Goal: Task Accomplishment & Management: Manage account settings

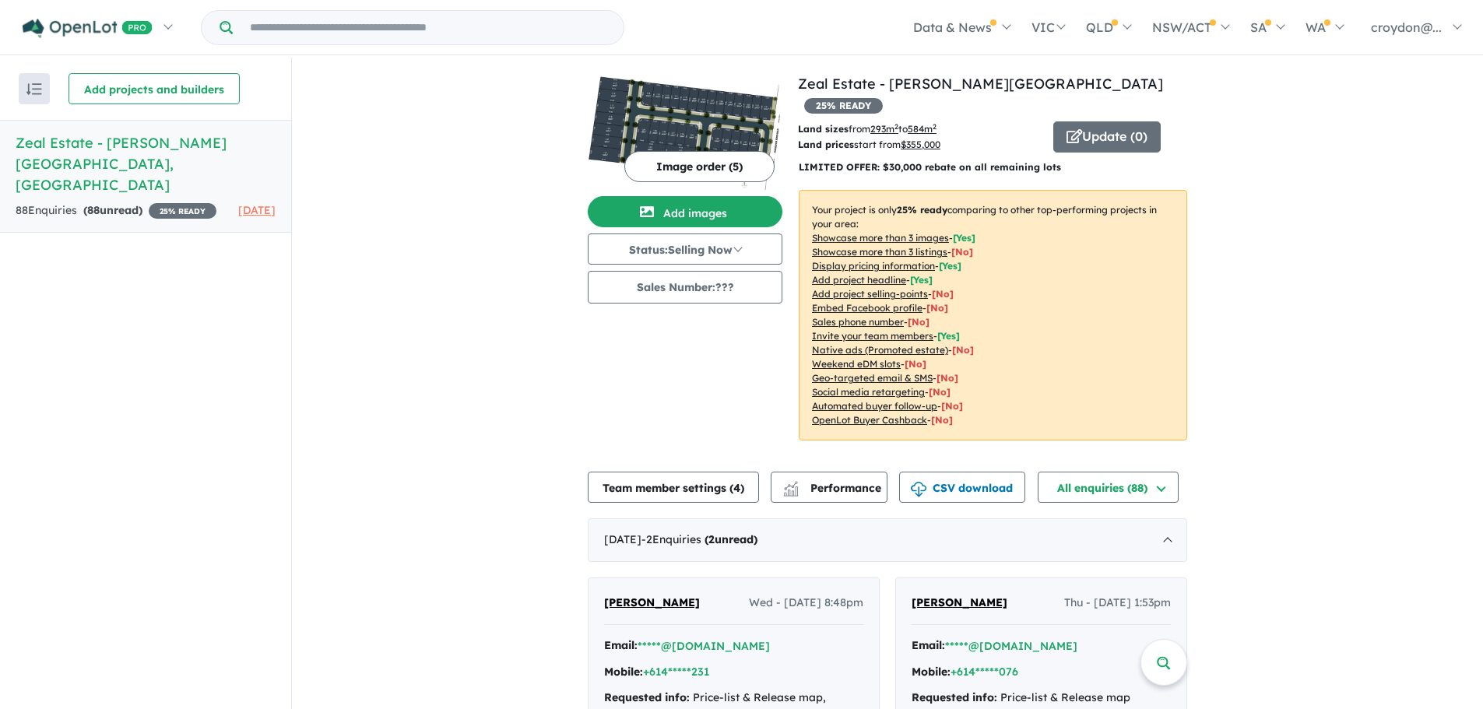
click at [708, 202] on button "Add images" at bounding box center [685, 211] width 195 height 31
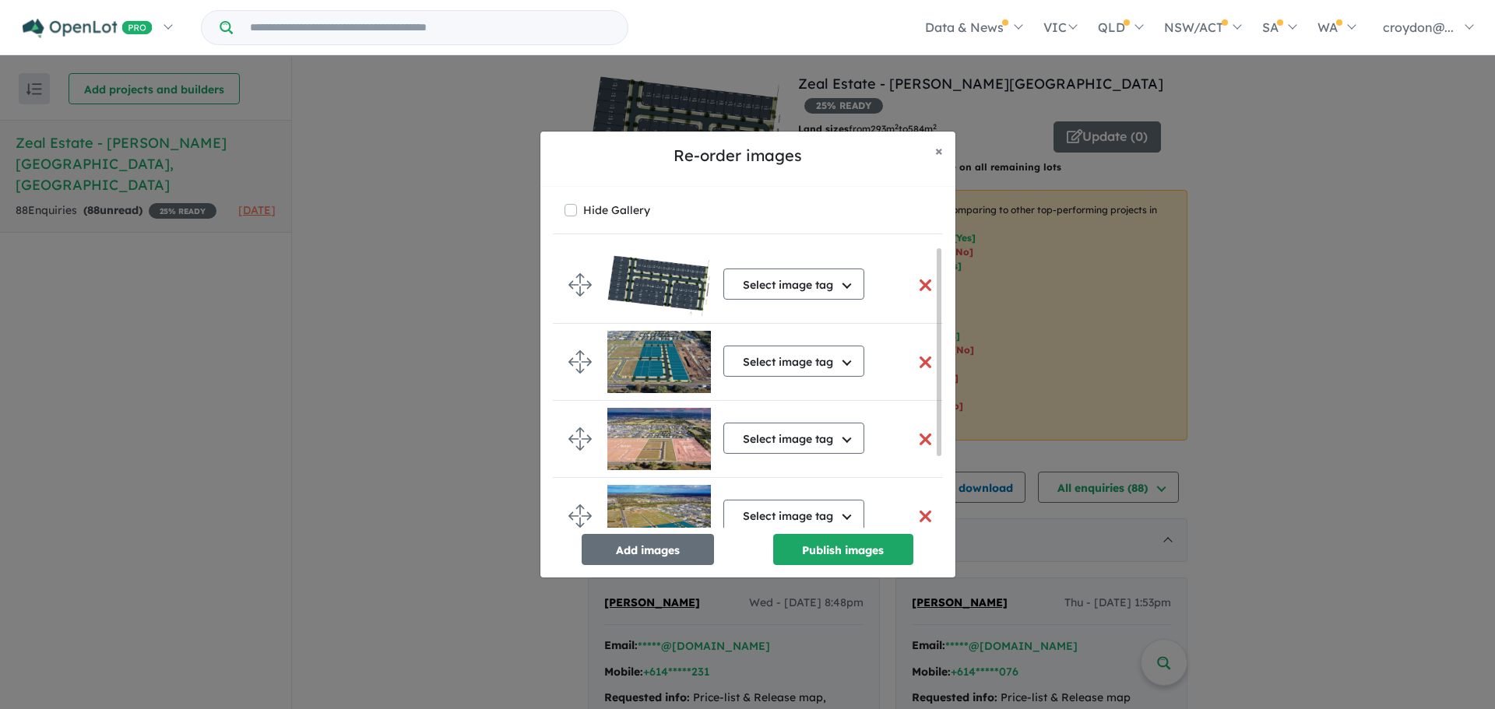
click at [918, 282] on button "button" at bounding box center [925, 285] width 33 height 33
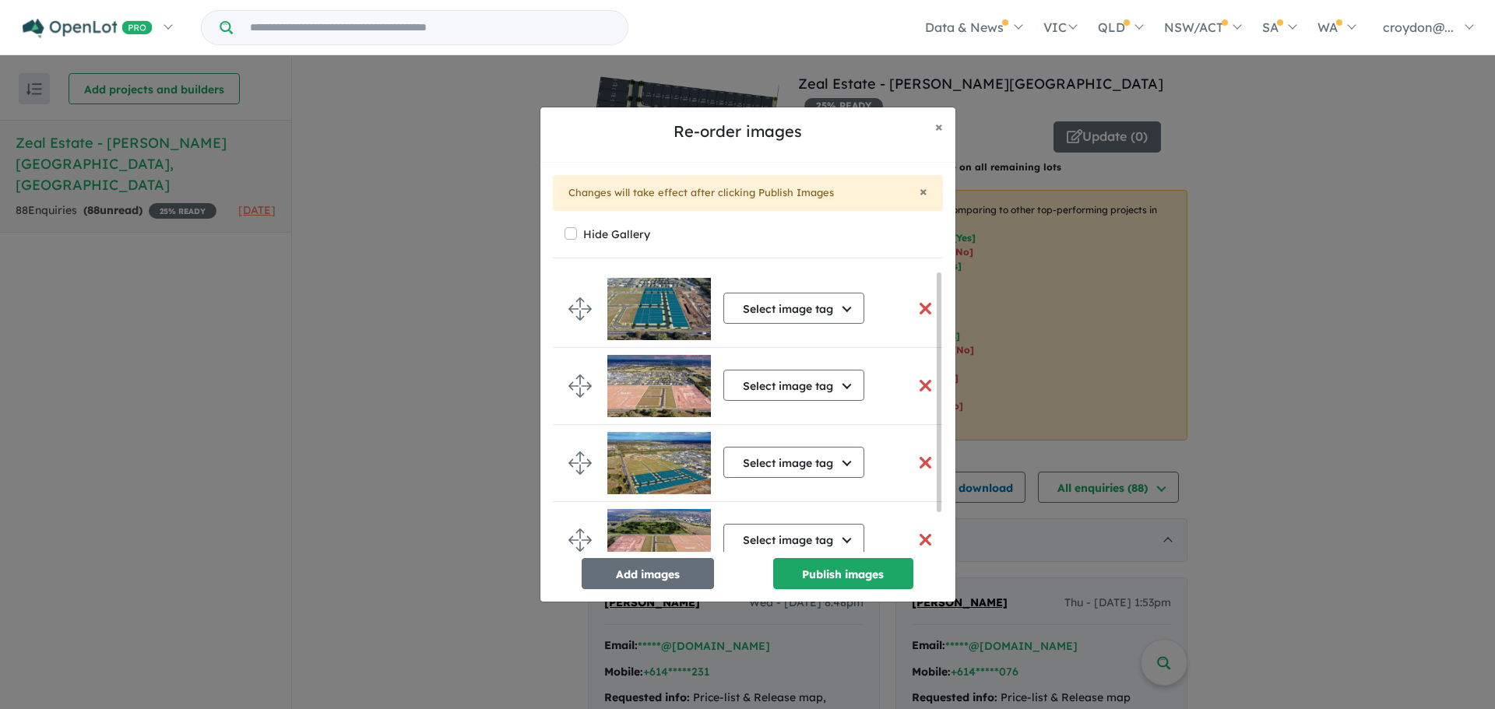
click at [803, 568] on button "Publish images" at bounding box center [843, 573] width 140 height 31
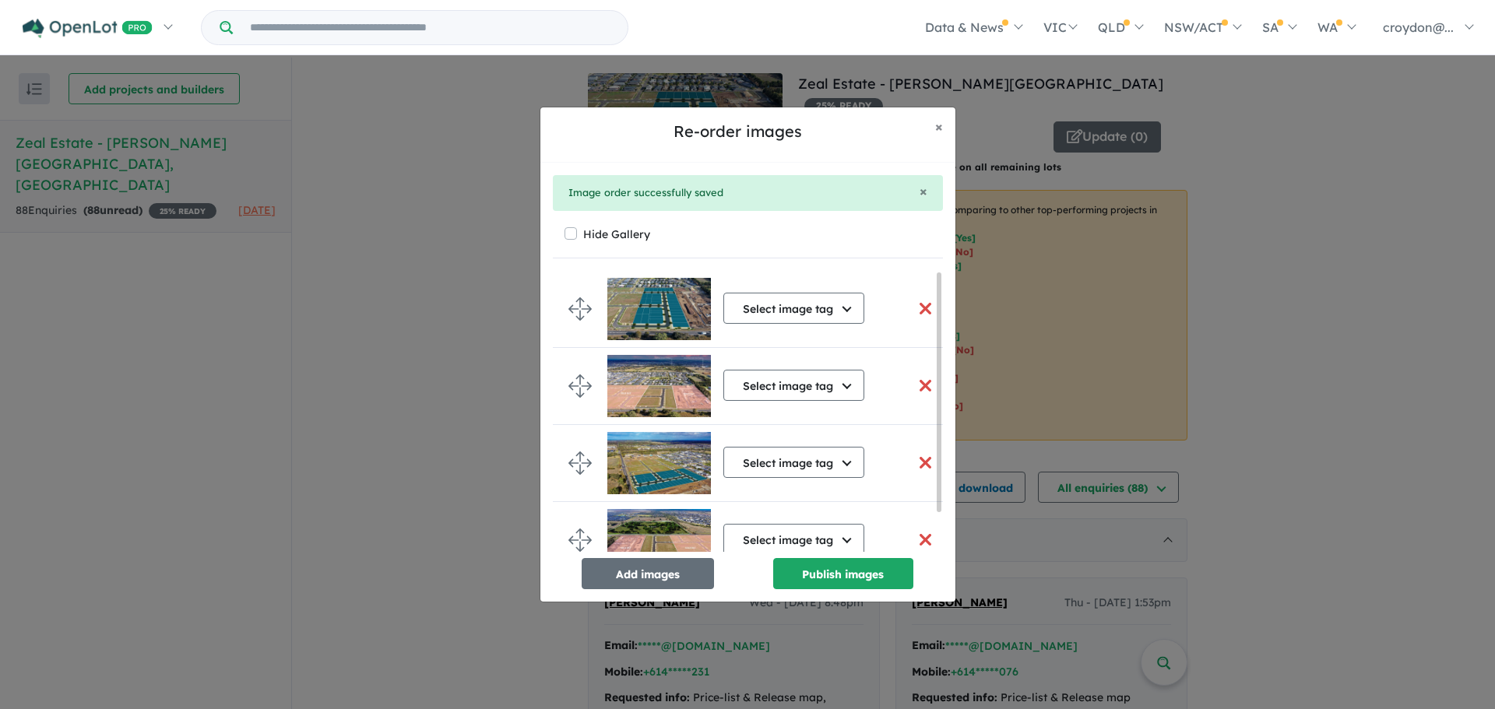
click at [655, 568] on button "Add images" at bounding box center [648, 573] width 132 height 31
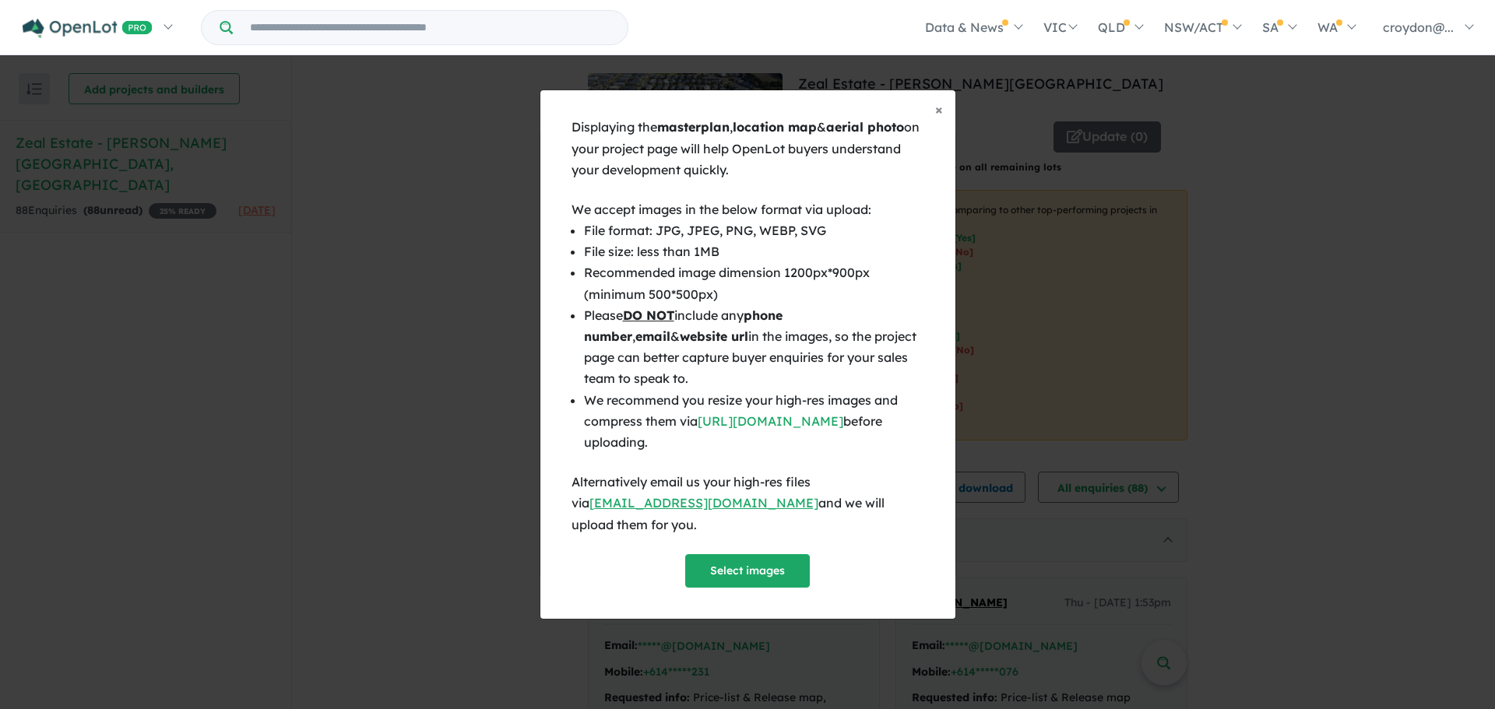
click at [747, 554] on button "Select images" at bounding box center [747, 570] width 125 height 33
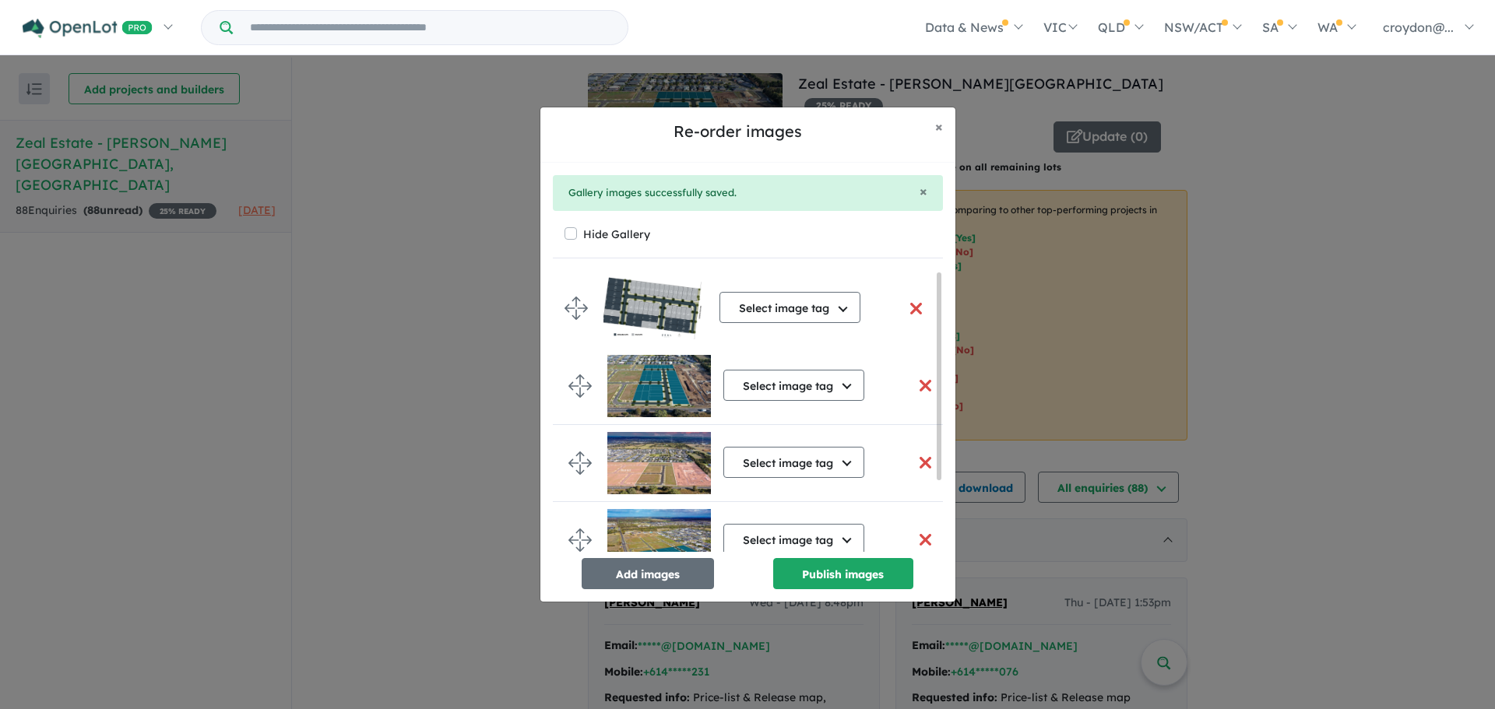
drag, startPoint x: 572, startPoint y: 524, endPoint x: 568, endPoint y: 313, distance: 211.0
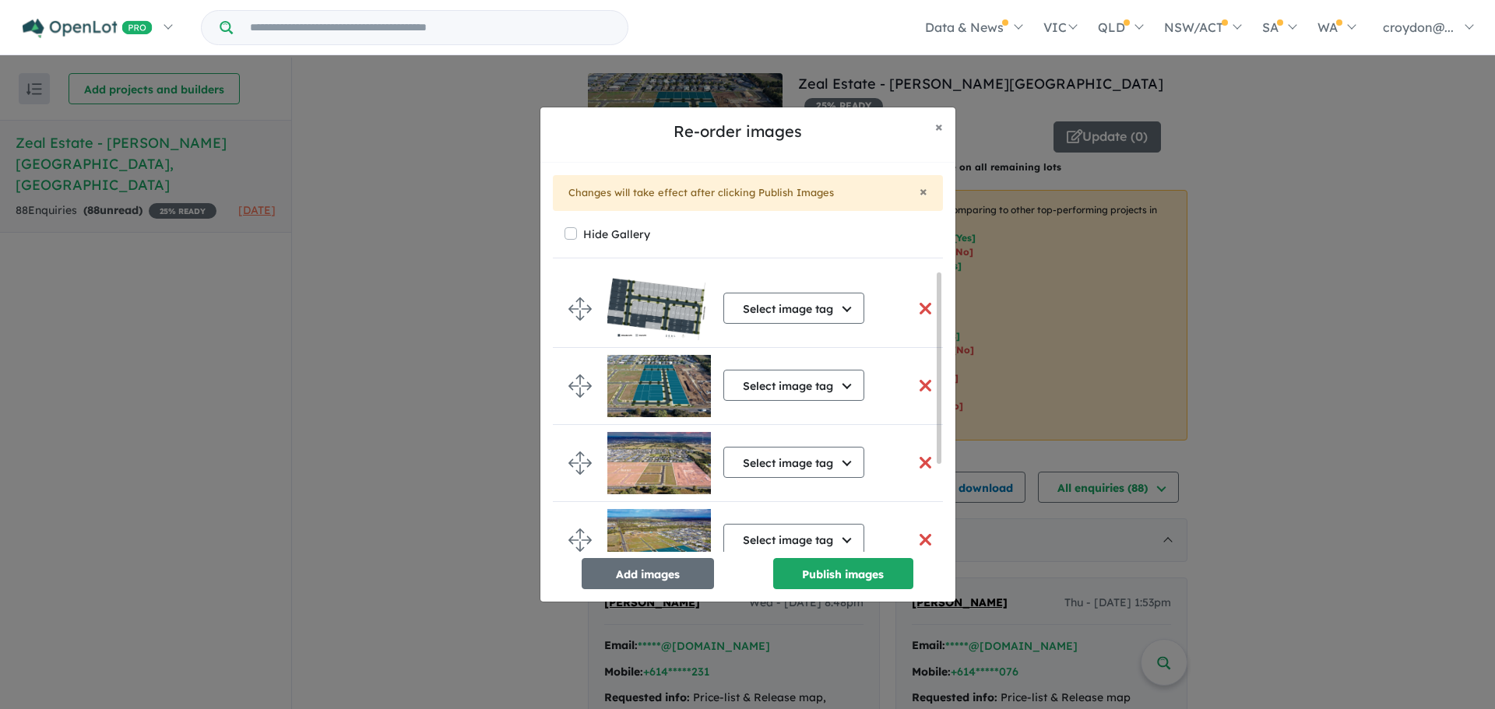
click at [825, 570] on button "Publish images" at bounding box center [843, 573] width 140 height 31
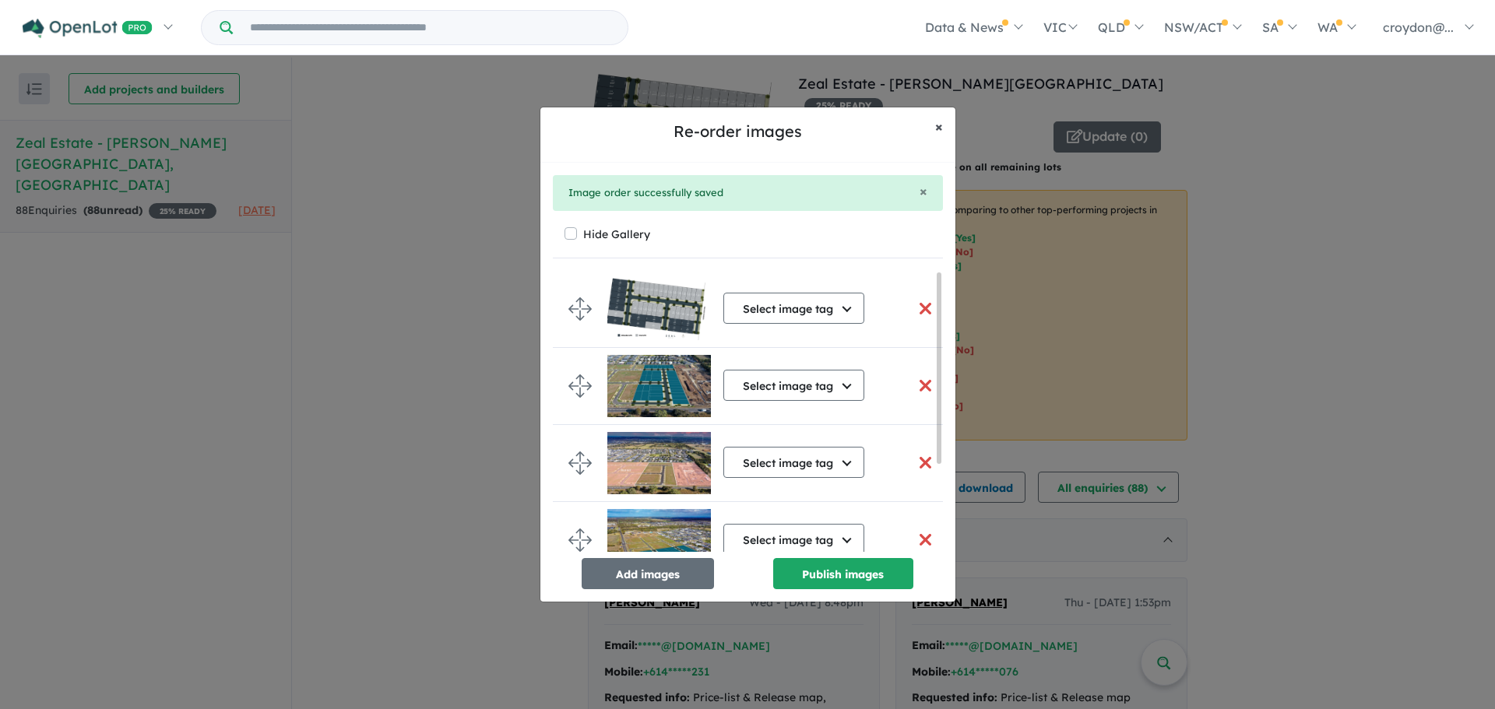
click at [947, 132] on button "× Close" at bounding box center [938, 126] width 33 height 39
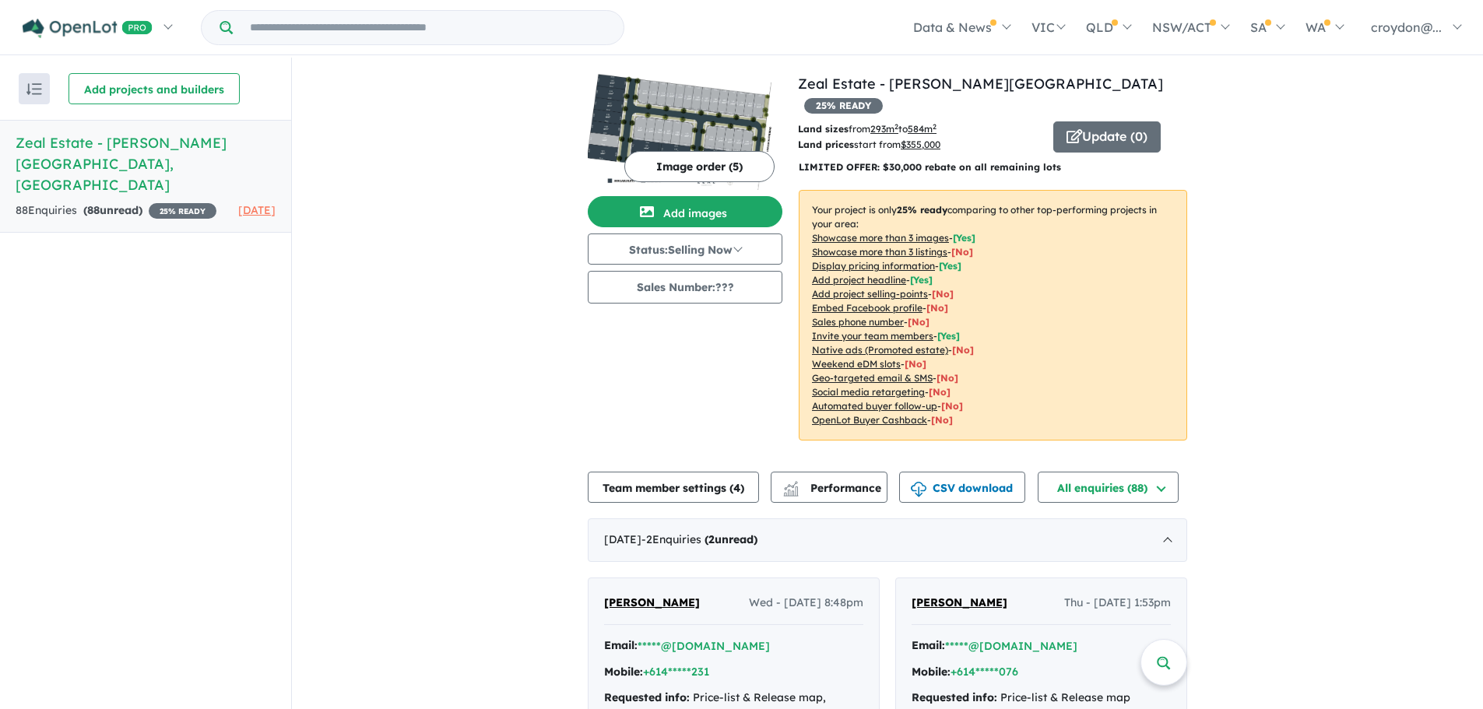
click at [1081, 121] on button "Update ( 0 )" at bounding box center [1106, 136] width 107 height 31
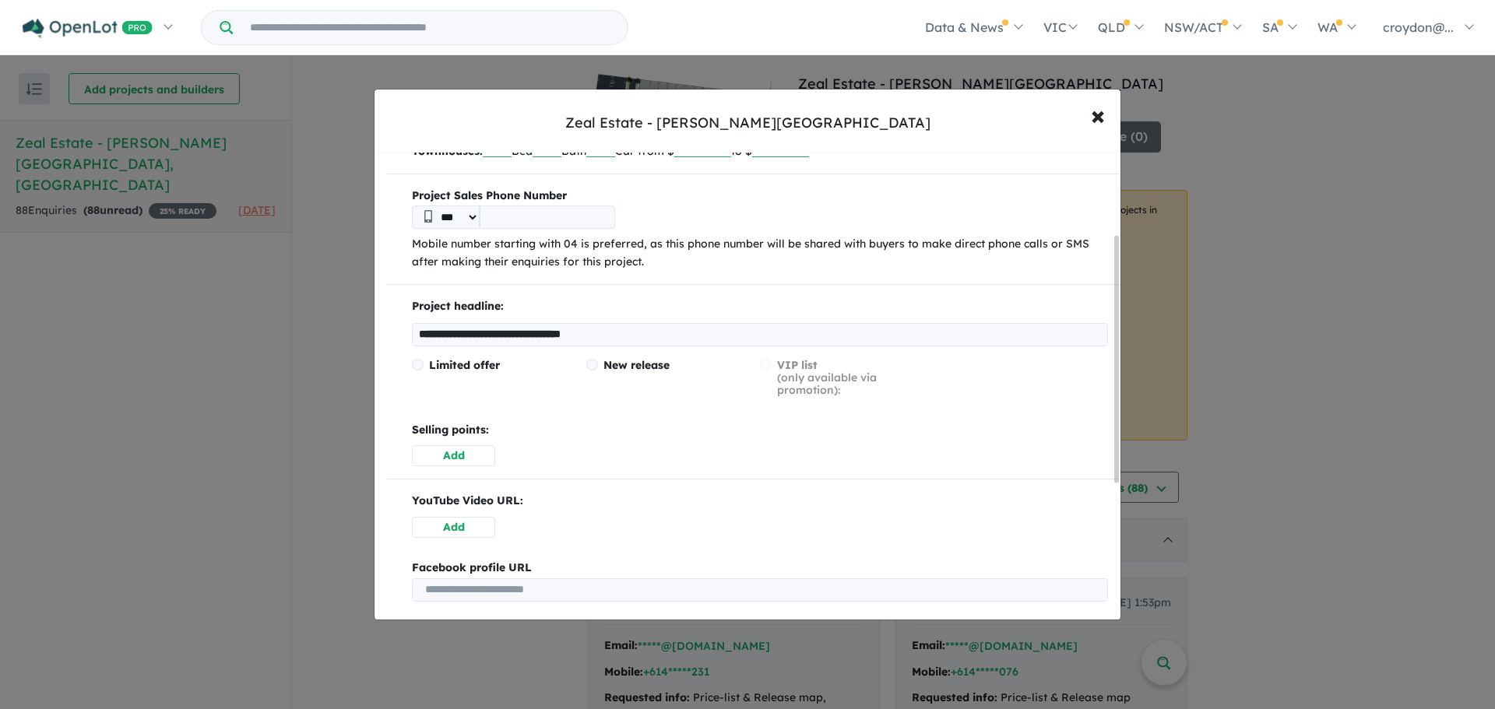
scroll to position [156, 0]
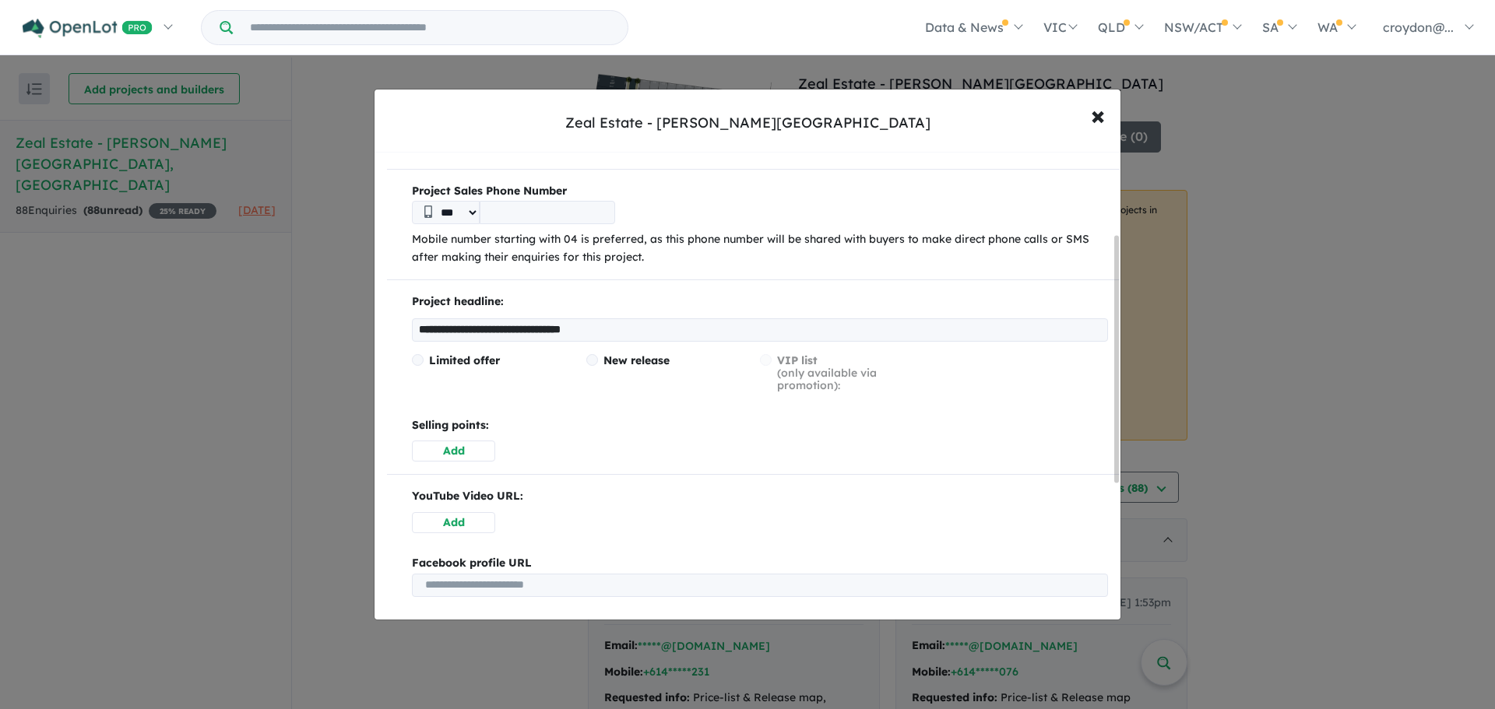
drag, startPoint x: 659, startPoint y: 328, endPoint x: 120, endPoint y: 326, distance: 538.7
click at [120, 326] on div "**********" at bounding box center [747, 354] width 1495 height 709
type input "**********"
click at [610, 421] on p "Selling points:" at bounding box center [760, 425] width 696 height 19
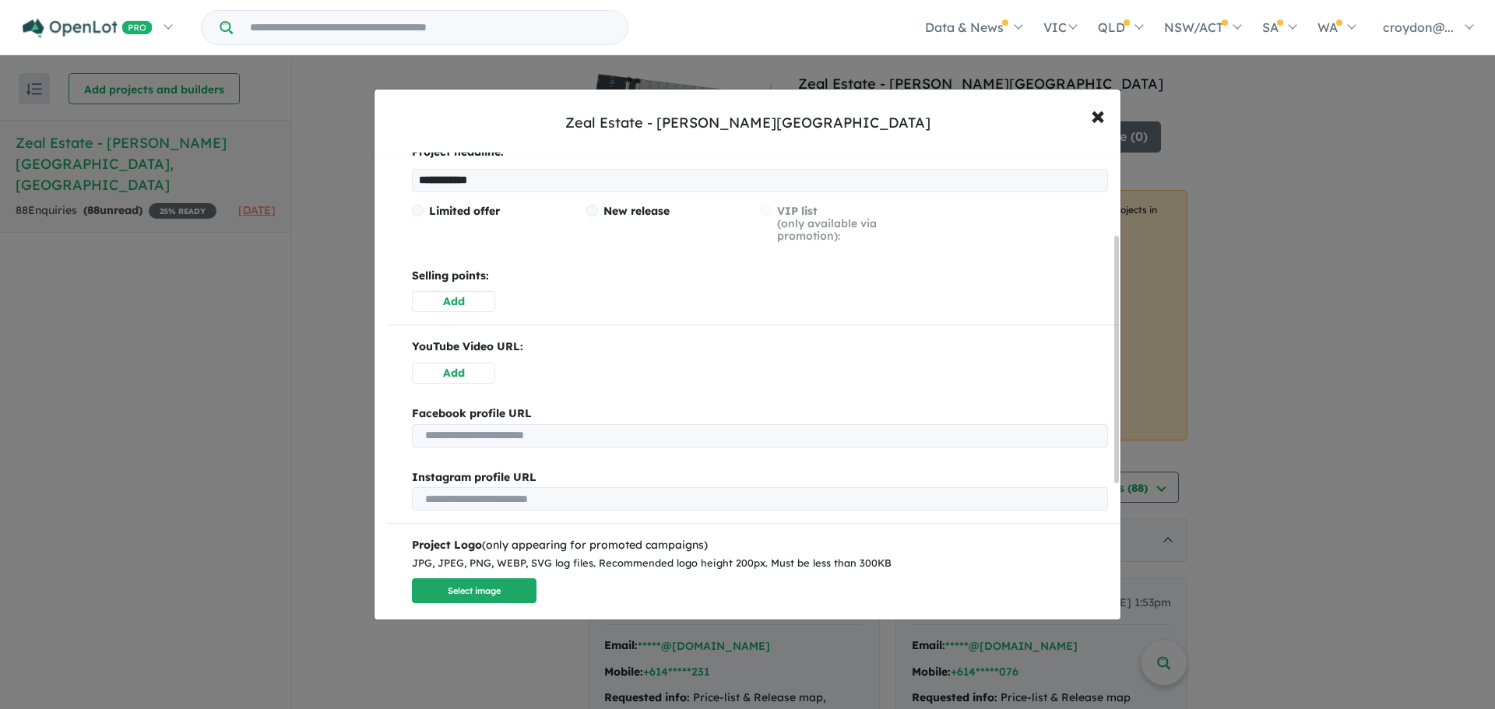
scroll to position [413, 0]
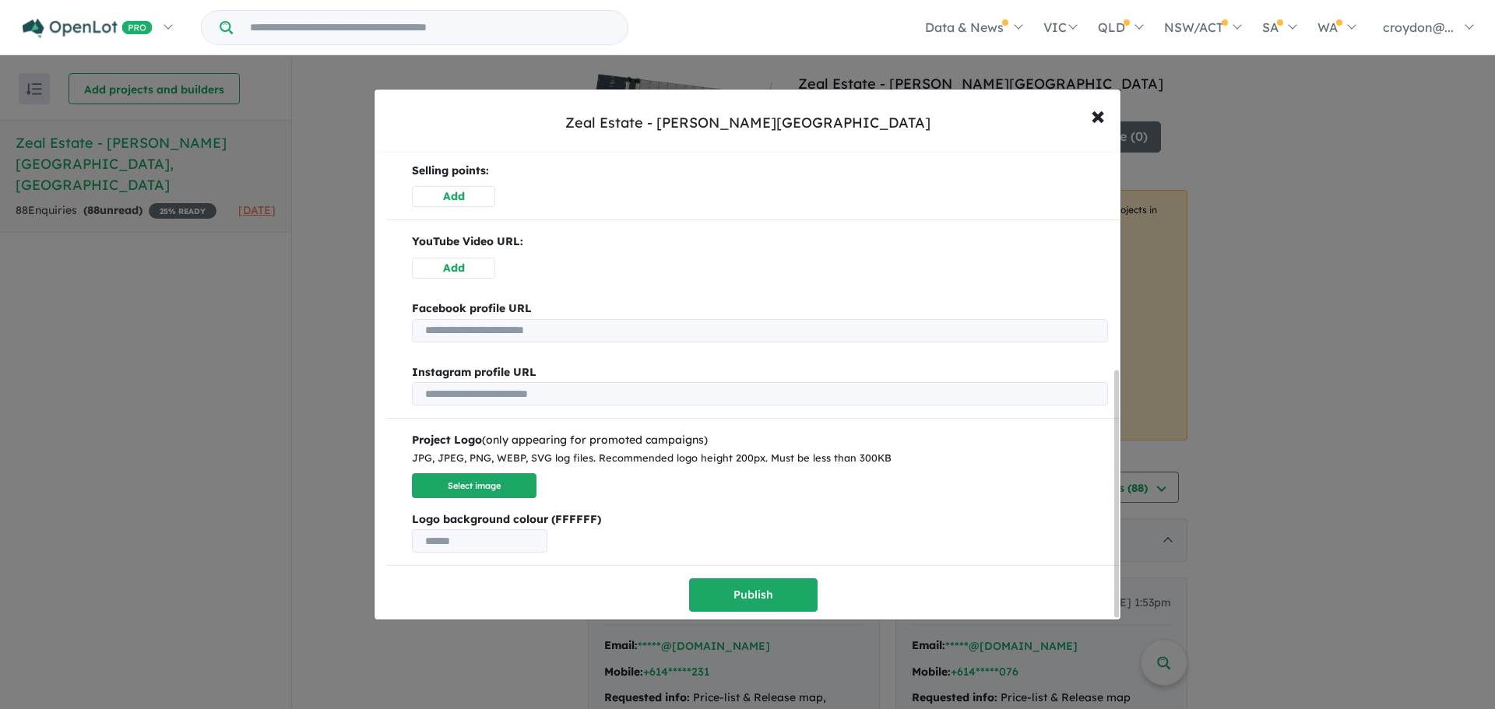
click at [736, 585] on button "Publish" at bounding box center [753, 594] width 128 height 33
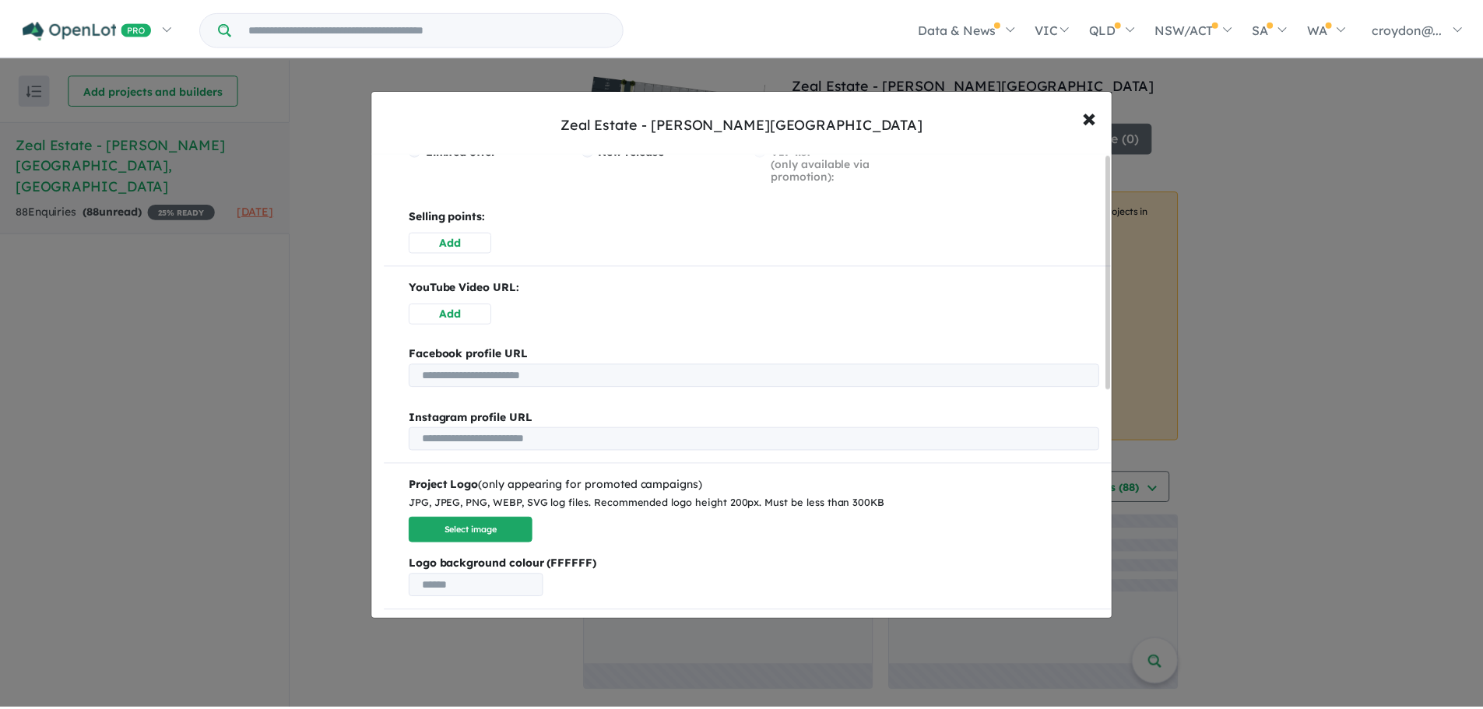
scroll to position [0, 0]
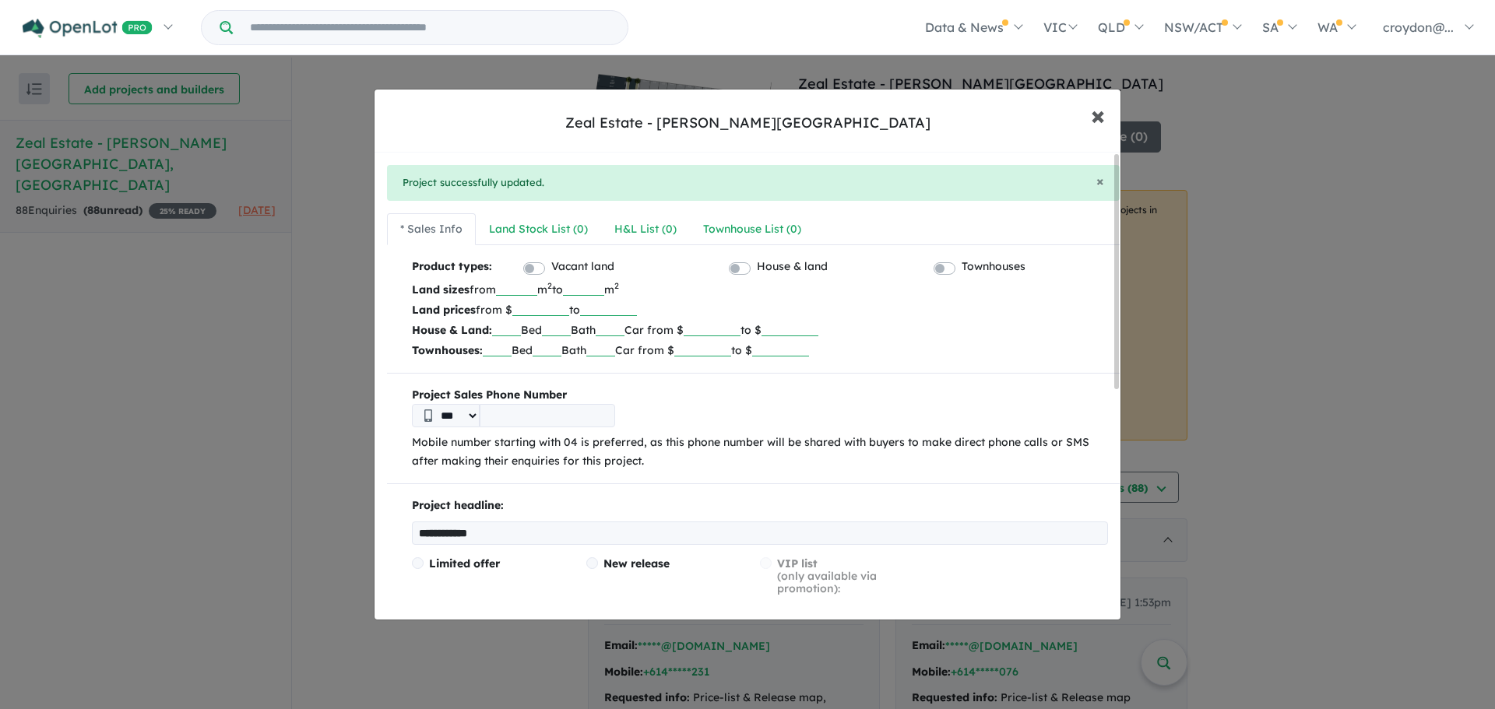
click at [1093, 120] on span "×" at bounding box center [1098, 114] width 14 height 33
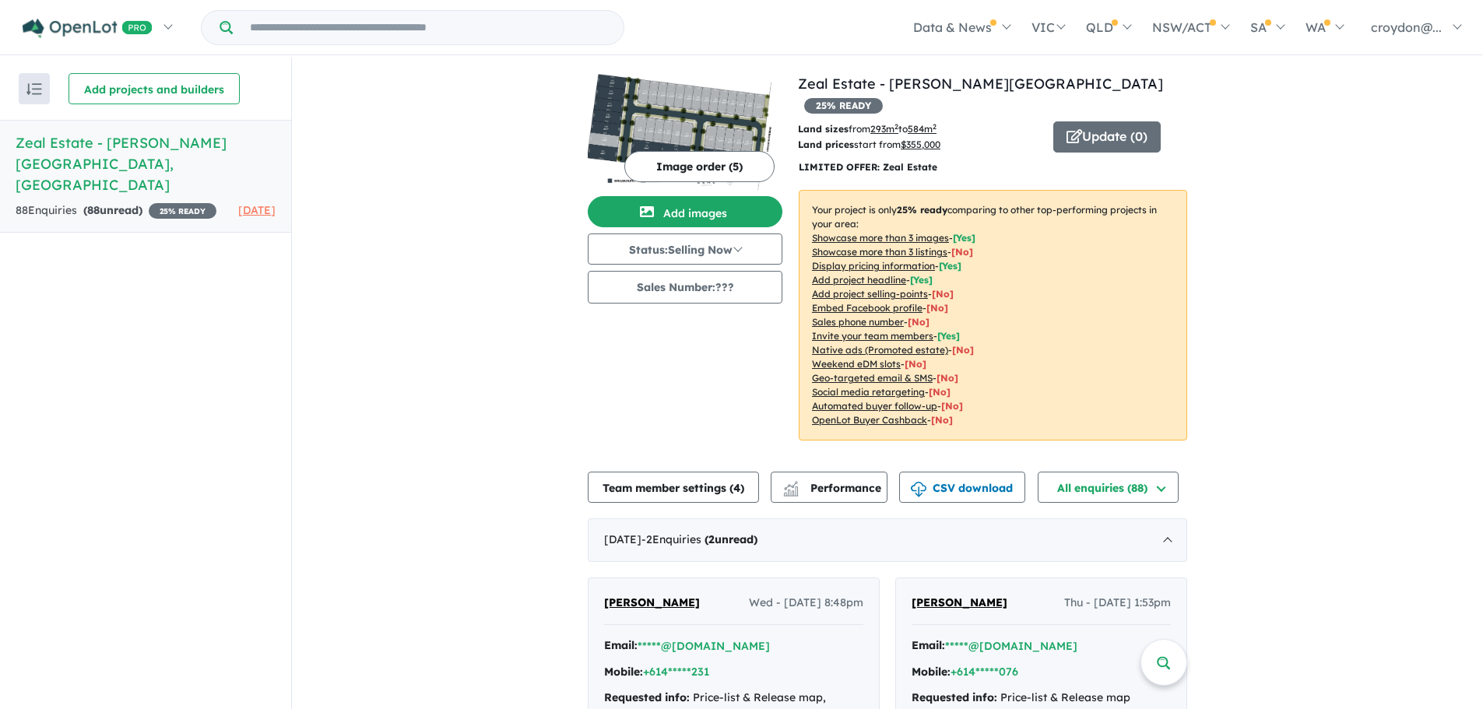
click at [1094, 121] on button "Update ( 0 )" at bounding box center [1106, 136] width 107 height 31
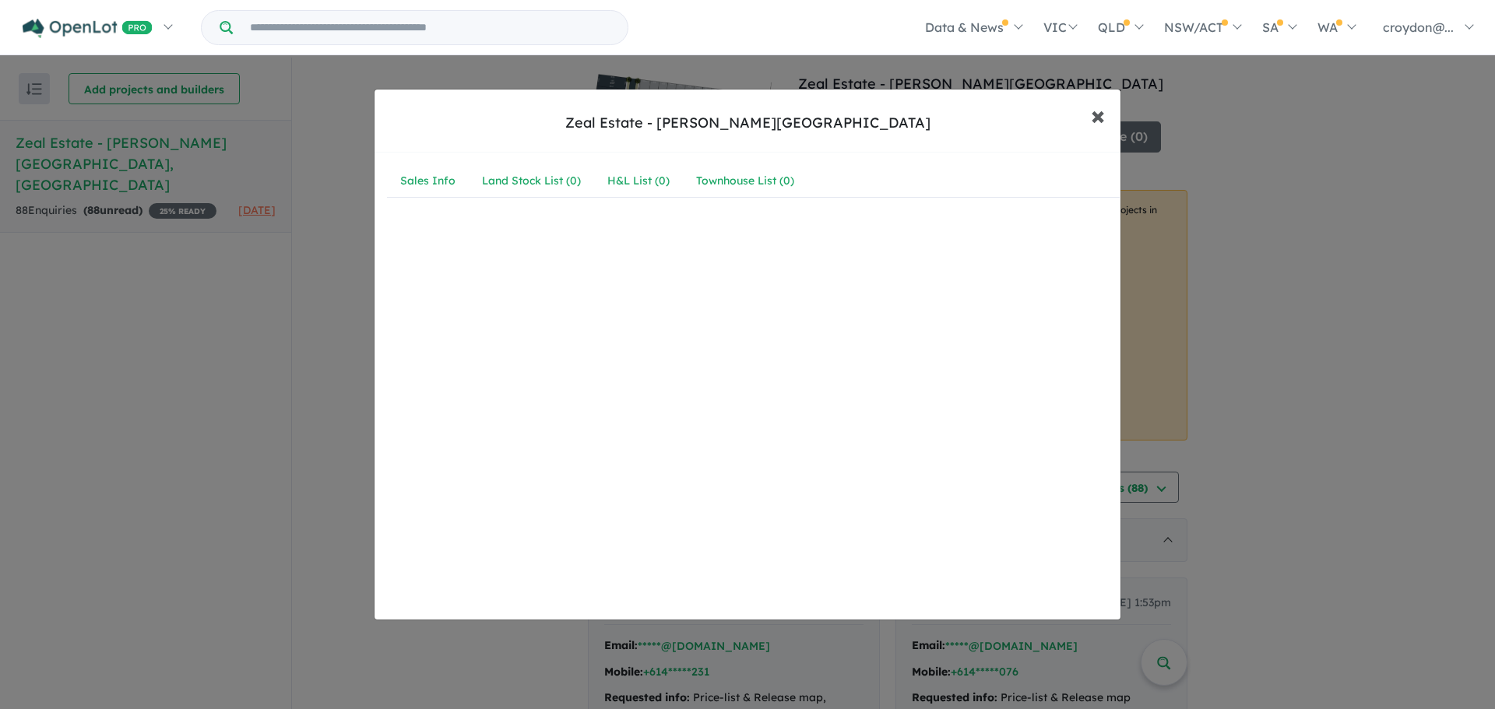
click at [1096, 121] on span "×" at bounding box center [1098, 114] width 14 height 33
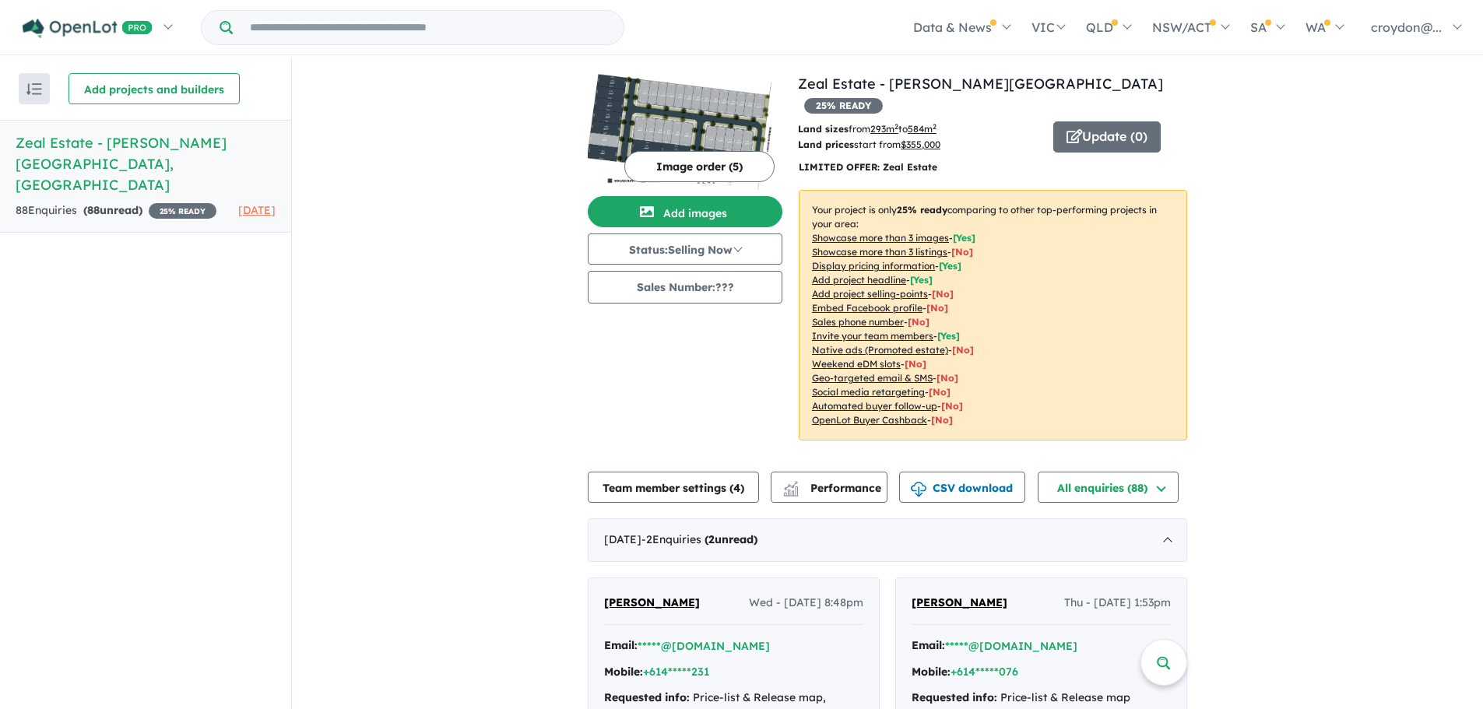
click at [1091, 121] on button "Update ( 0 )" at bounding box center [1106, 136] width 107 height 31
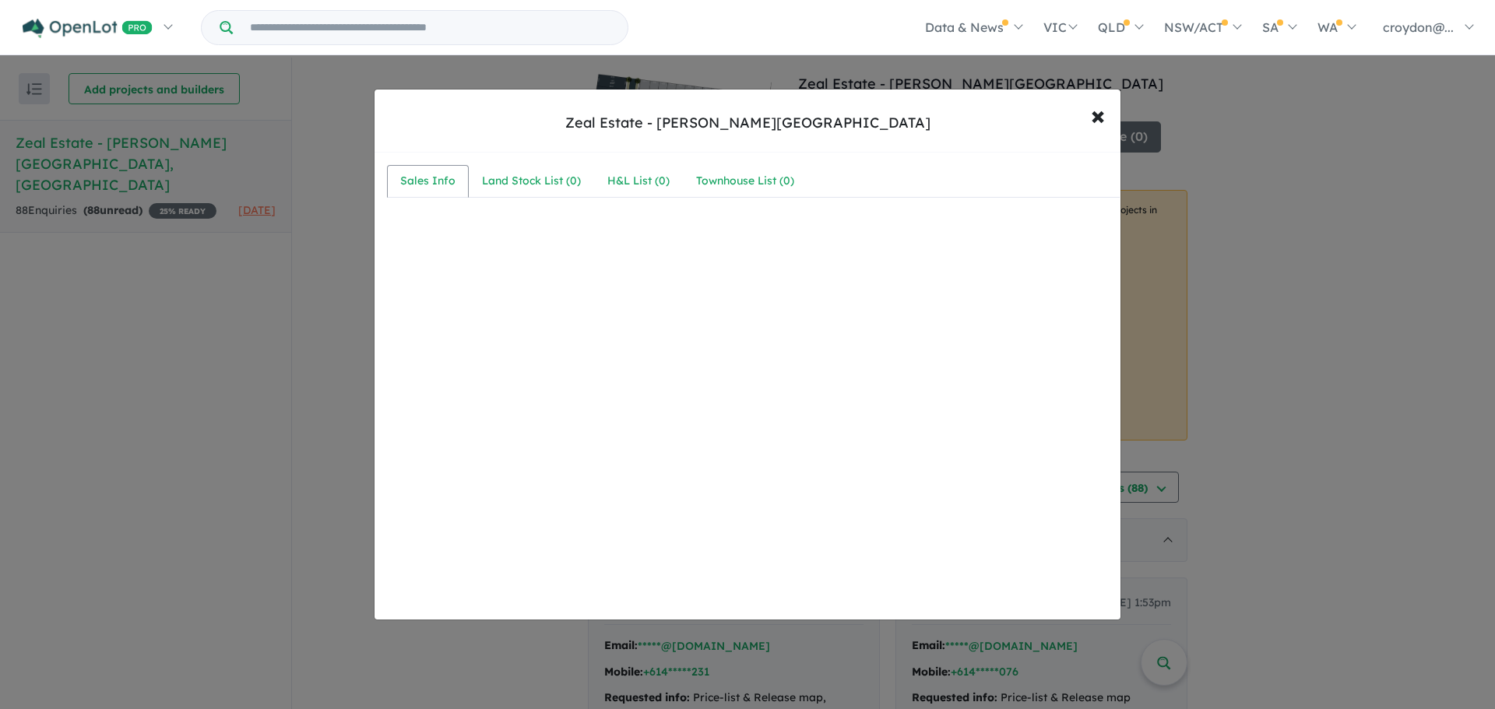
click at [445, 181] on div "Sales Info" at bounding box center [427, 181] width 55 height 19
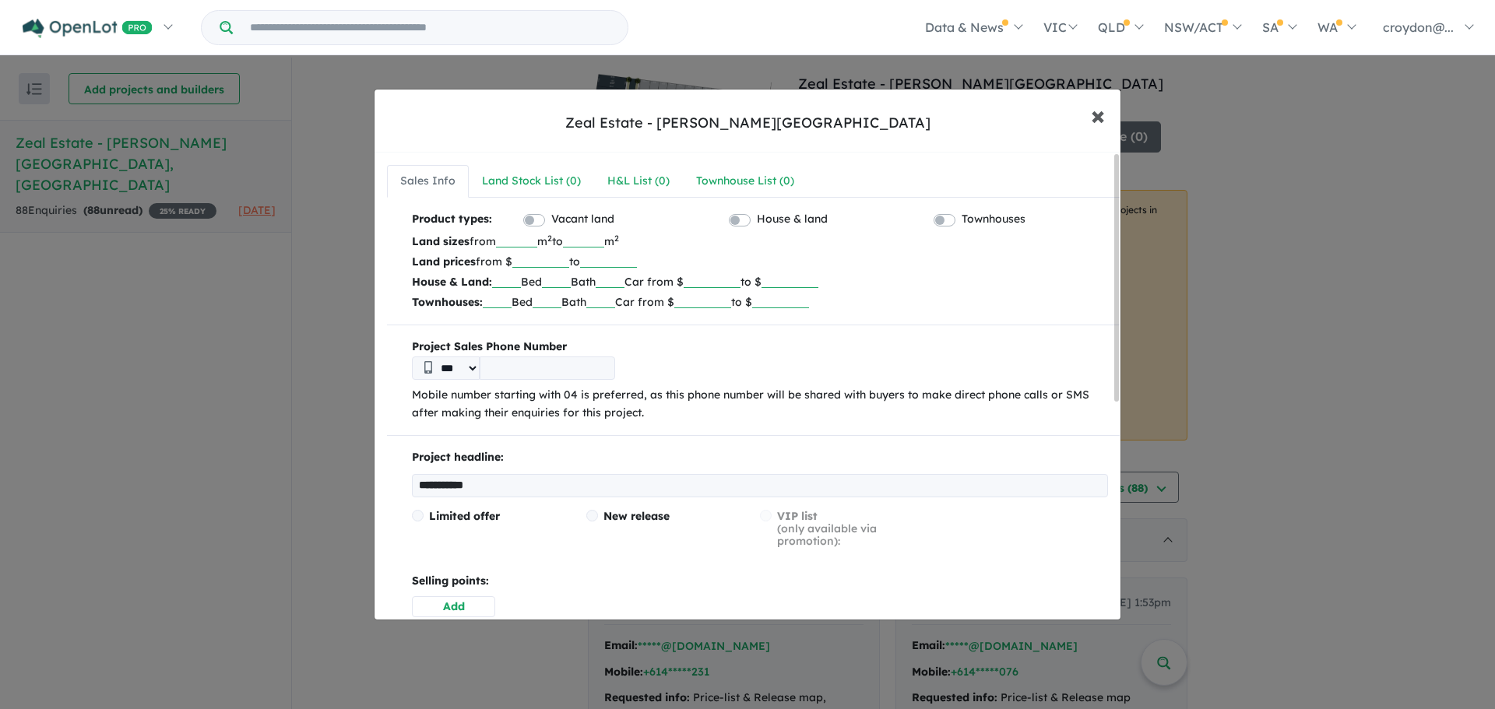
click at [1099, 121] on span "×" at bounding box center [1098, 114] width 14 height 33
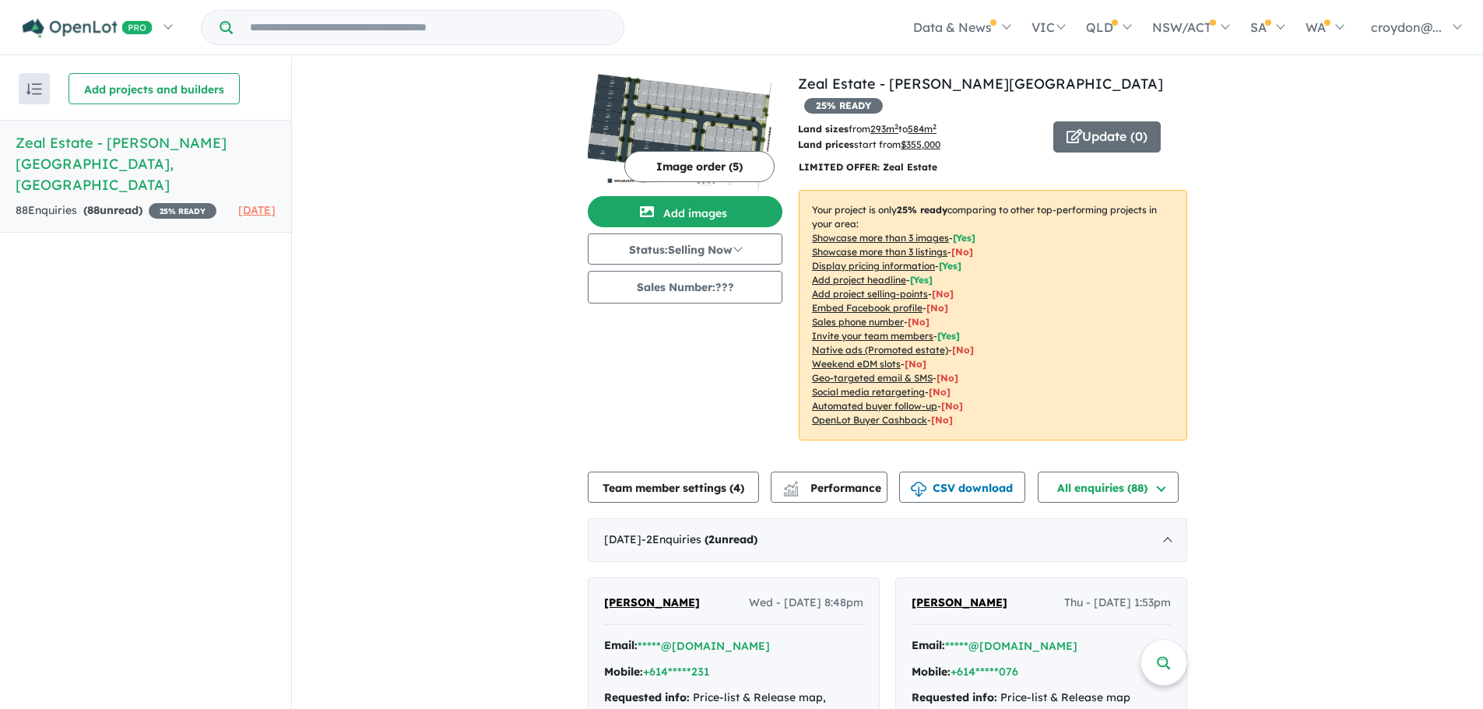
click at [1081, 121] on button "Update ( 0 )" at bounding box center [1106, 136] width 107 height 31
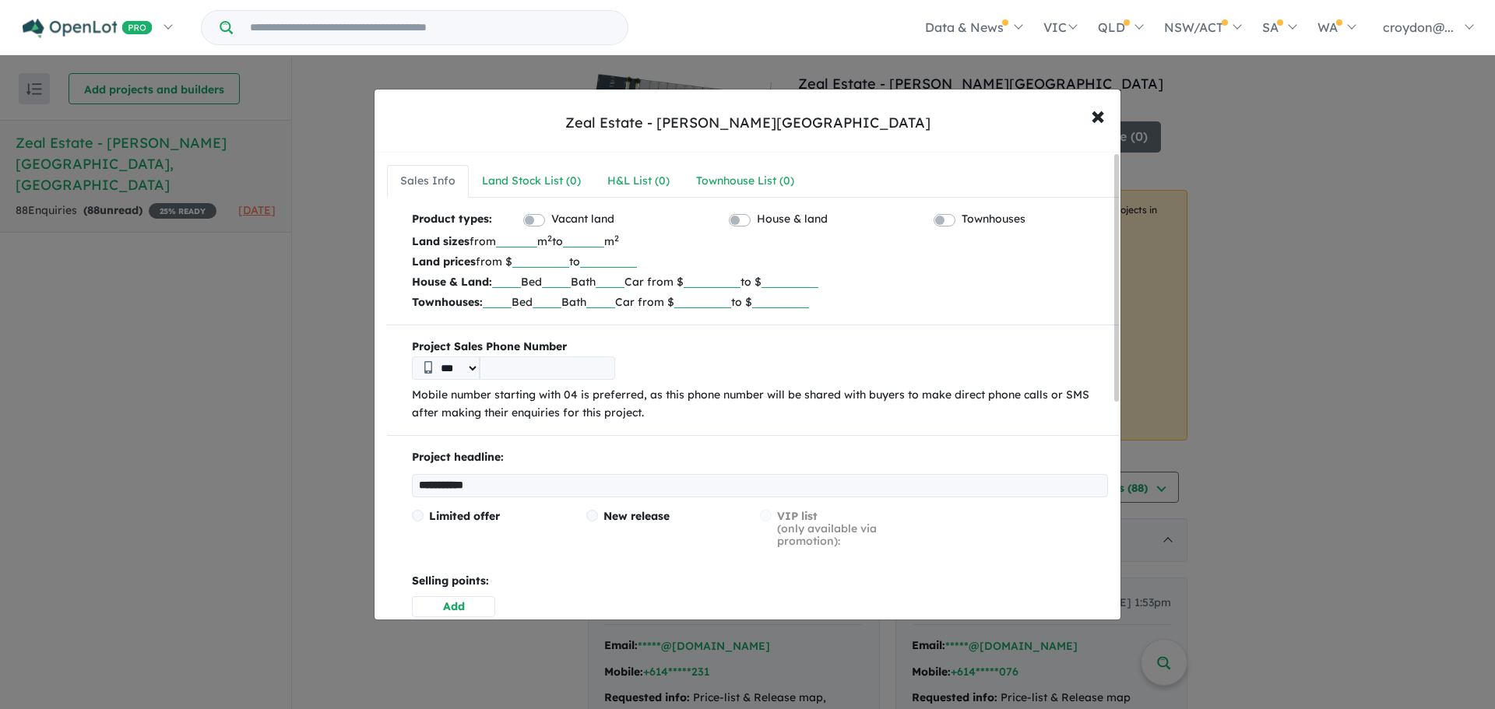
click at [550, 261] on input "******" at bounding box center [540, 260] width 57 height 16
type input "******"
click at [895, 274] on p "House & Land: Bed Bath Car from $ to $" at bounding box center [760, 282] width 696 height 20
click at [537, 240] on input "***" at bounding box center [516, 240] width 41 height 16
type input "*"
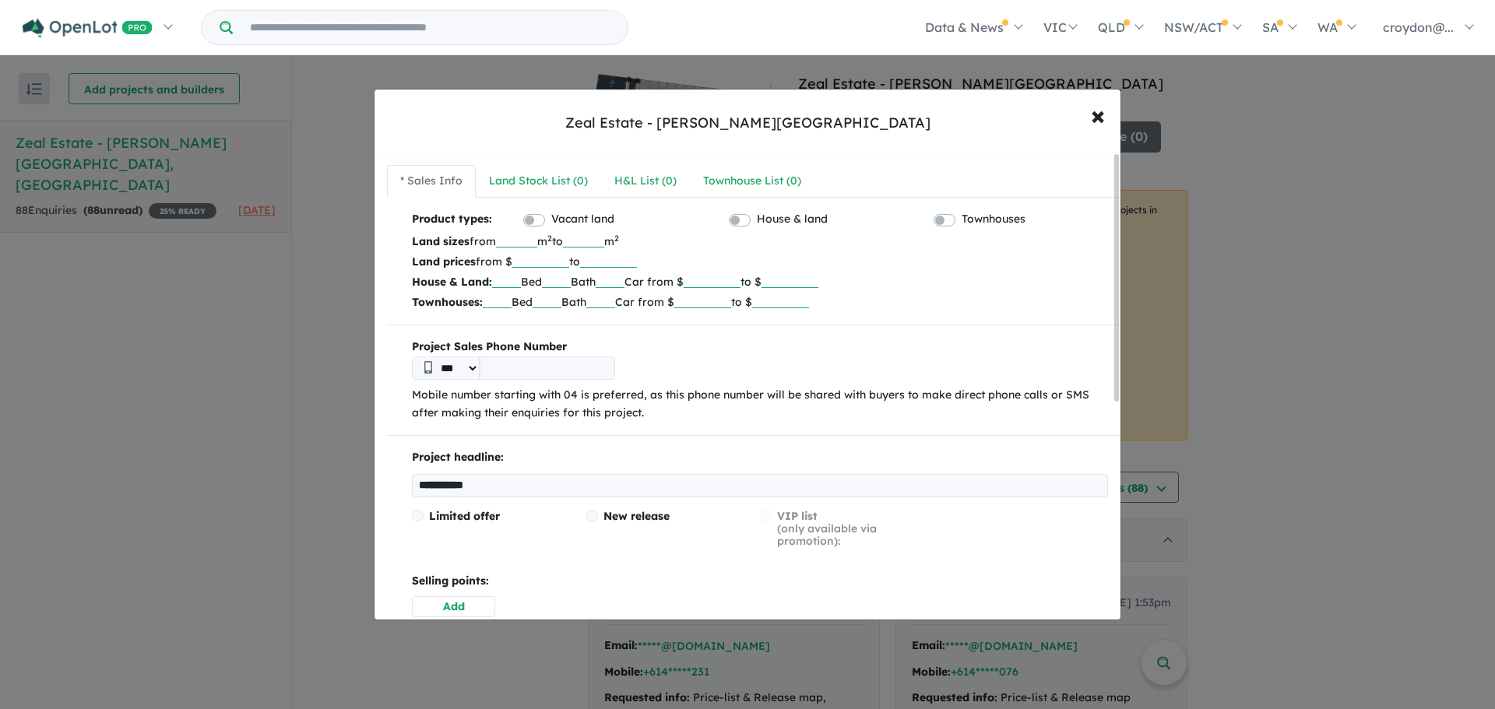
type input "***"
click at [1056, 292] on p "Townhouses: Bed Bath Car from $ to $" at bounding box center [760, 302] width 696 height 20
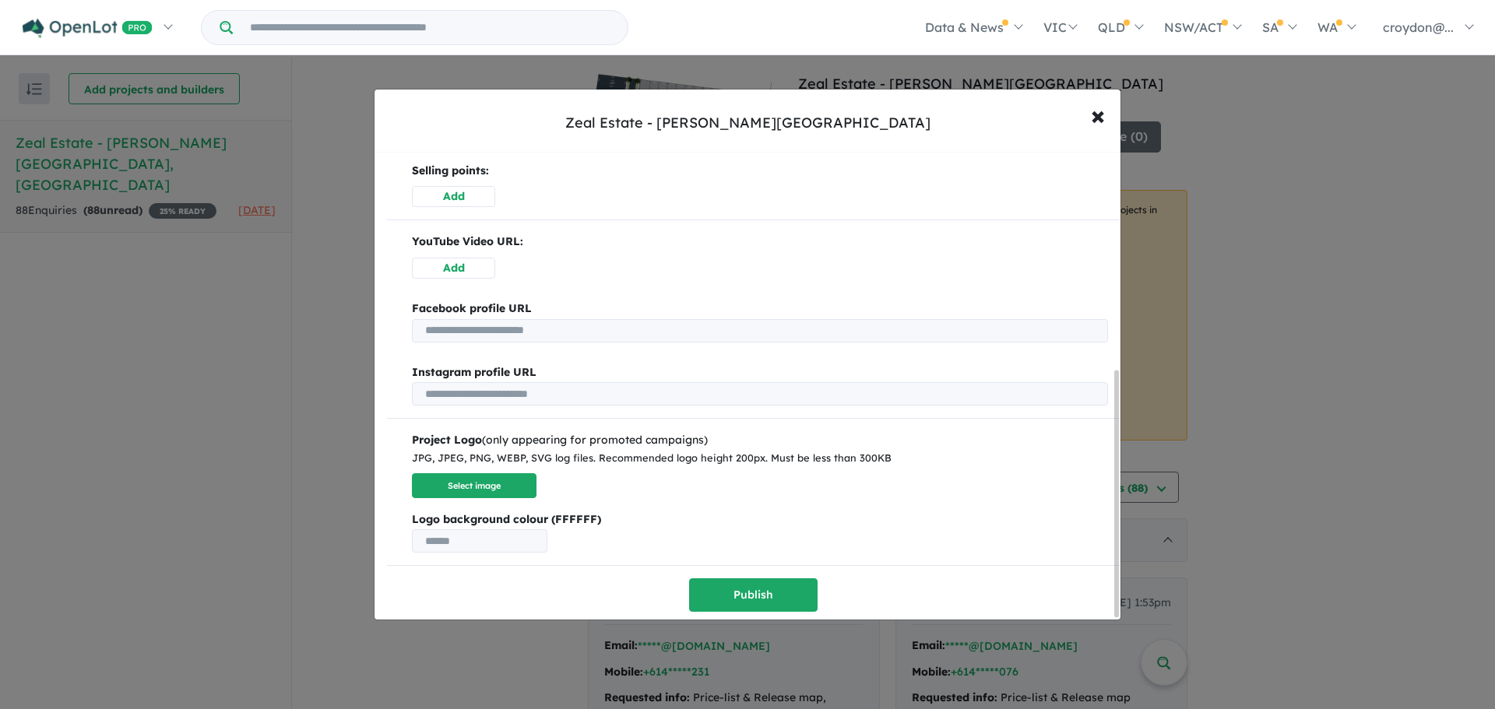
scroll to position [413, 0]
click at [745, 589] on button "Publish" at bounding box center [753, 594] width 128 height 33
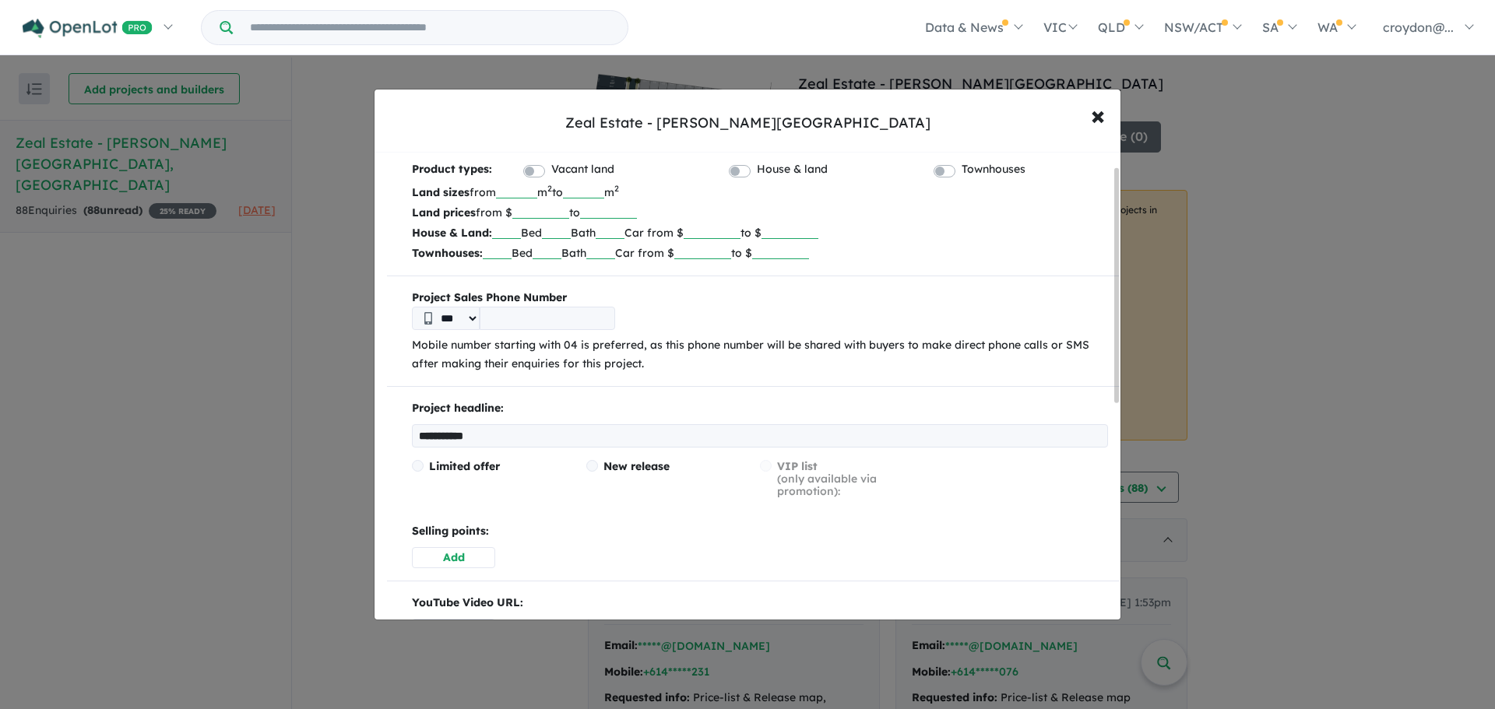
scroll to position [0, 0]
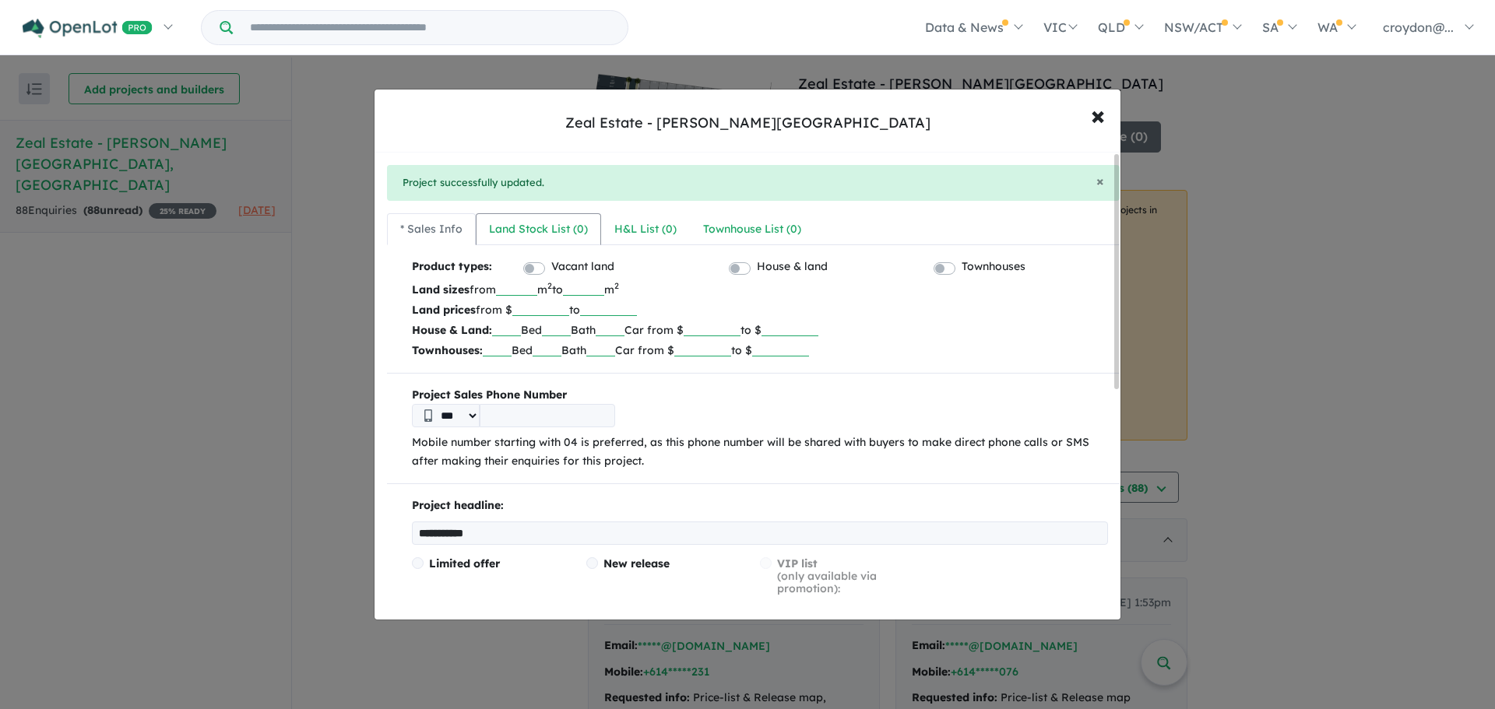
click at [508, 223] on div "Land Stock List ( 0 )" at bounding box center [538, 229] width 99 height 19
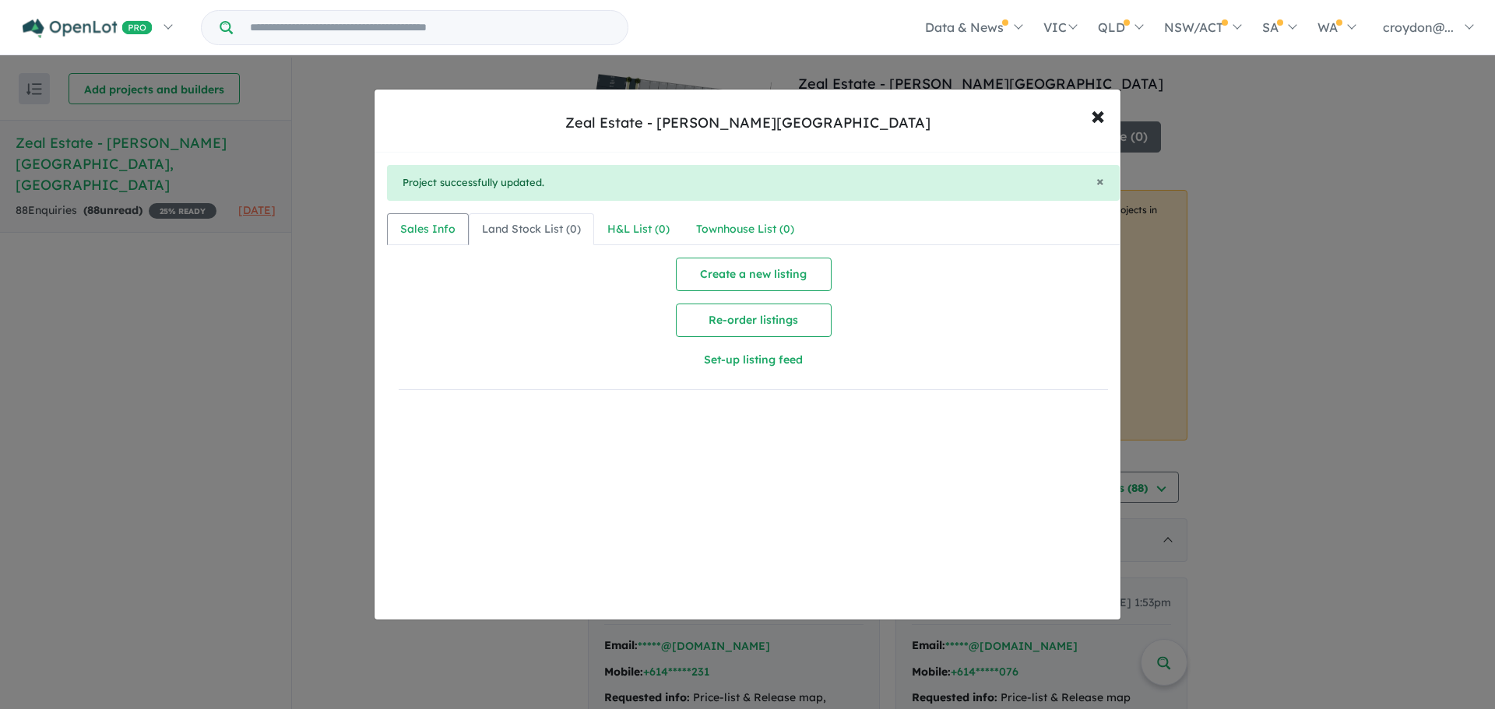
click at [415, 231] on div "Sales Info" at bounding box center [427, 229] width 55 height 19
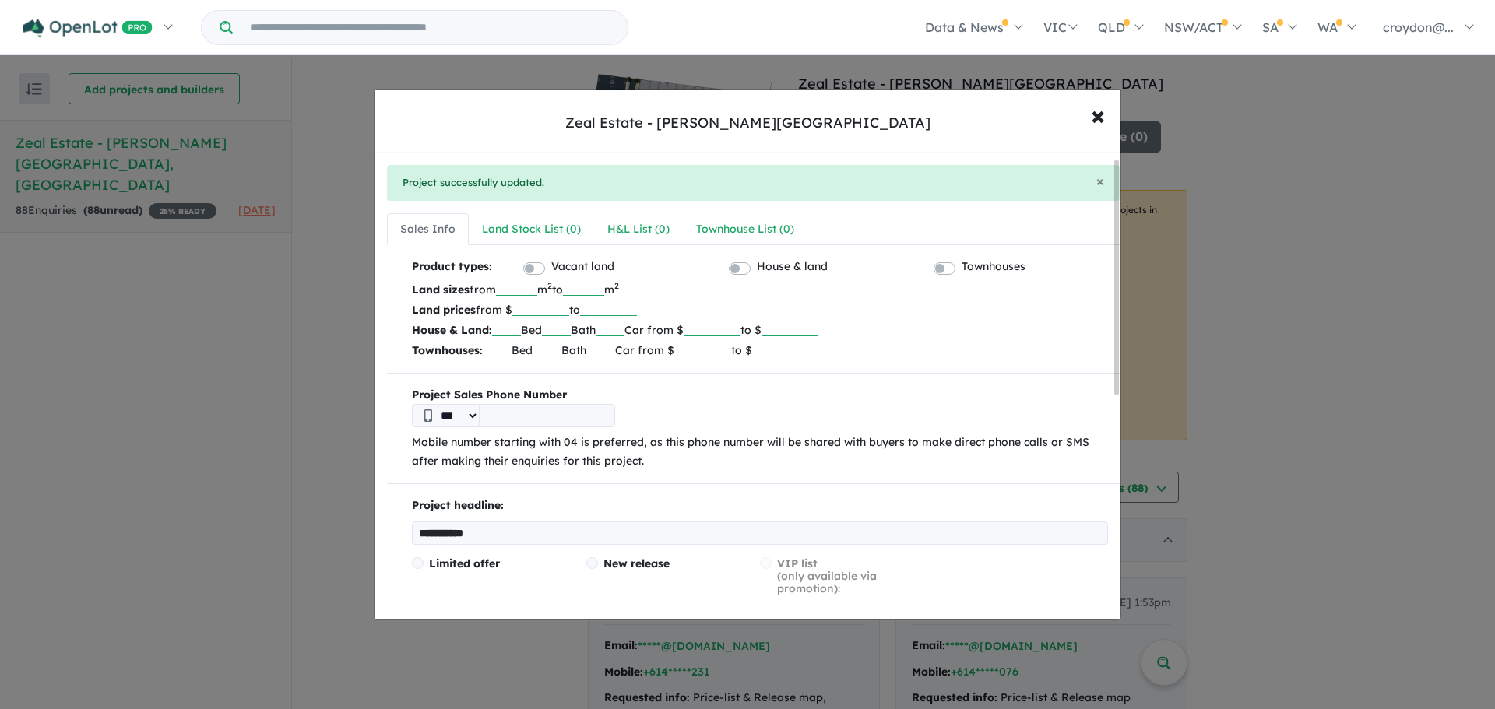
scroll to position [462, 0]
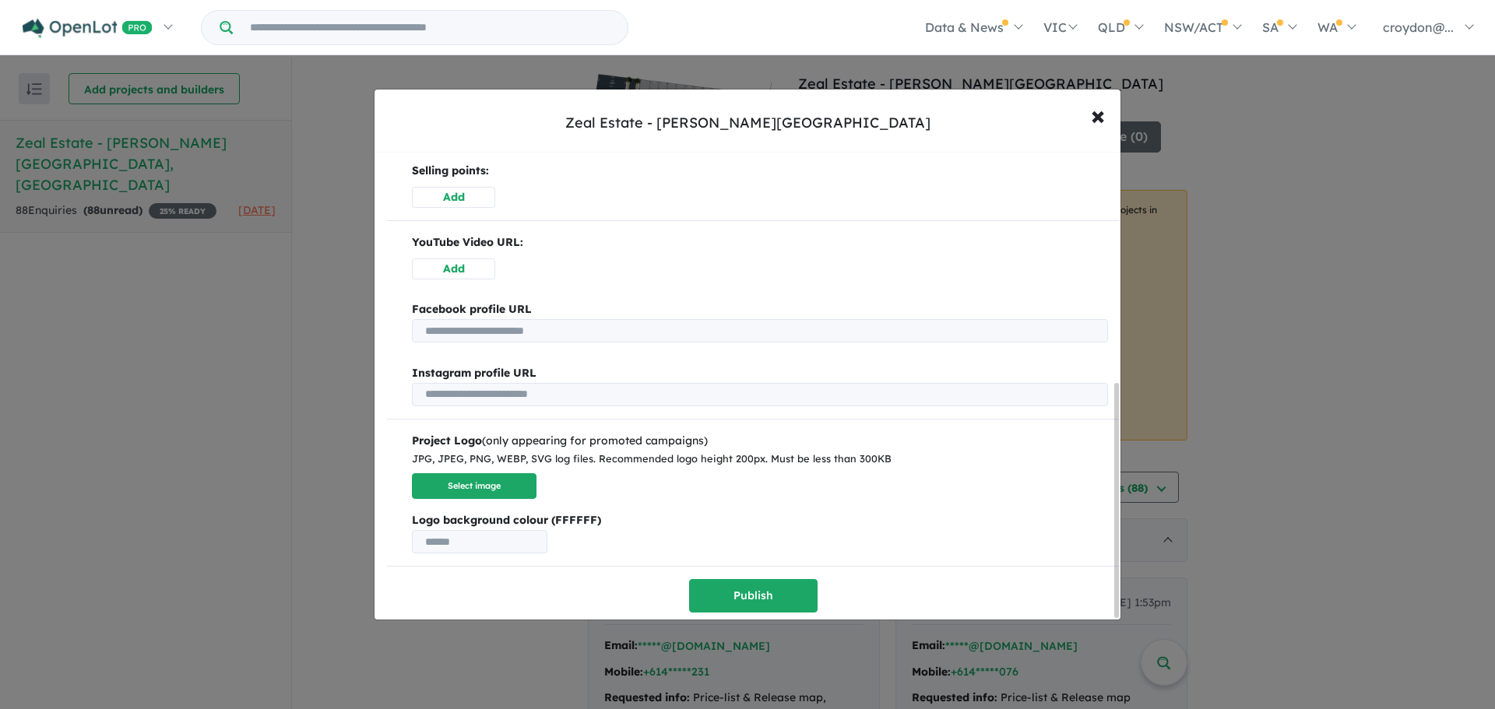
click at [810, 588] on button "Publish" at bounding box center [753, 595] width 128 height 33
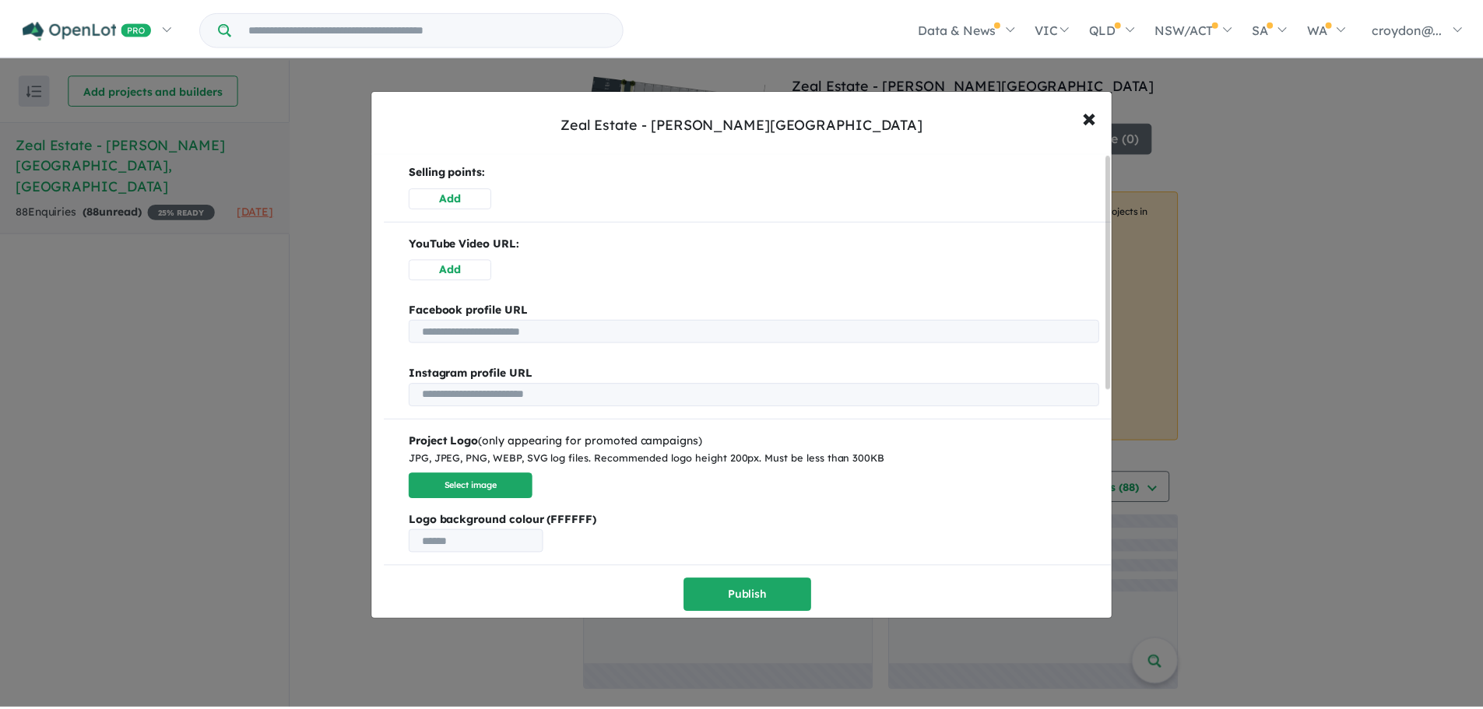
scroll to position [0, 0]
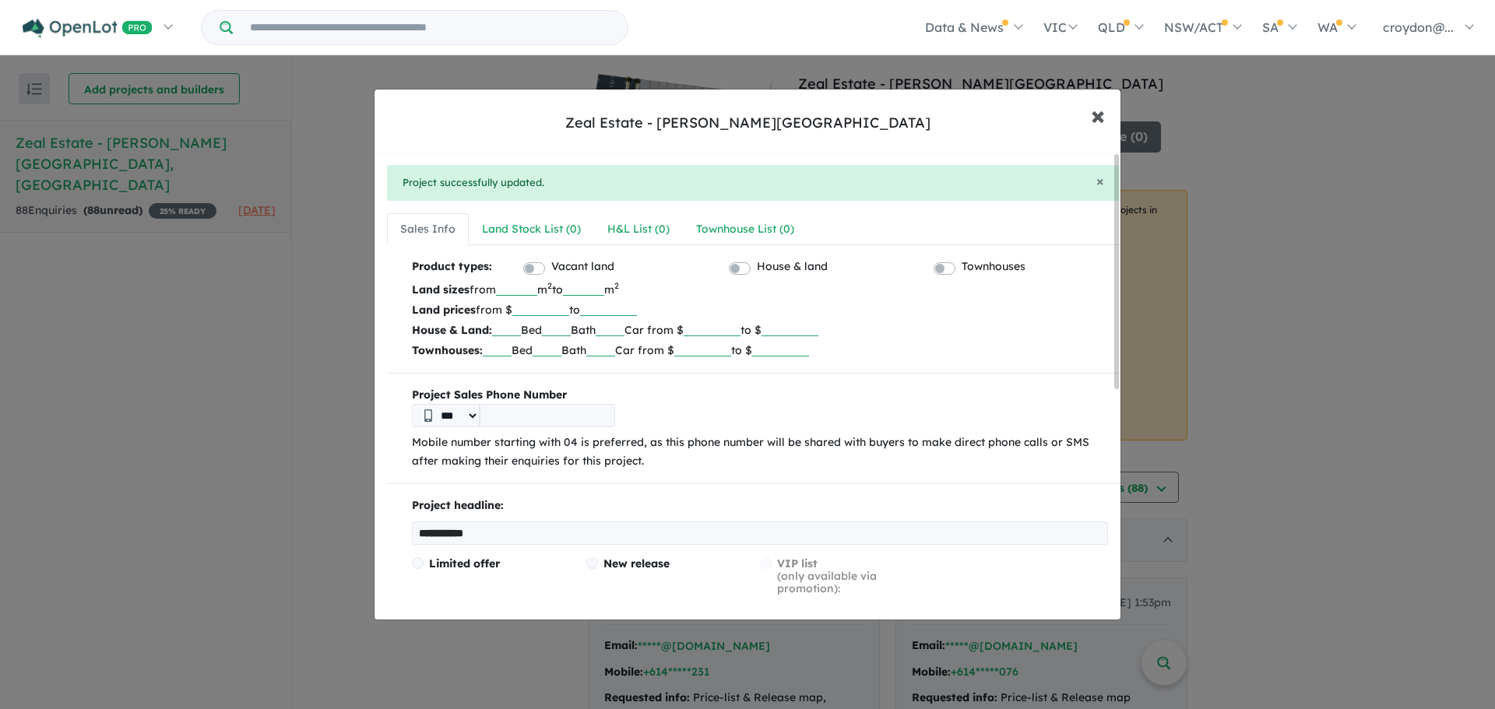
click at [1102, 118] on span "×" at bounding box center [1098, 114] width 14 height 33
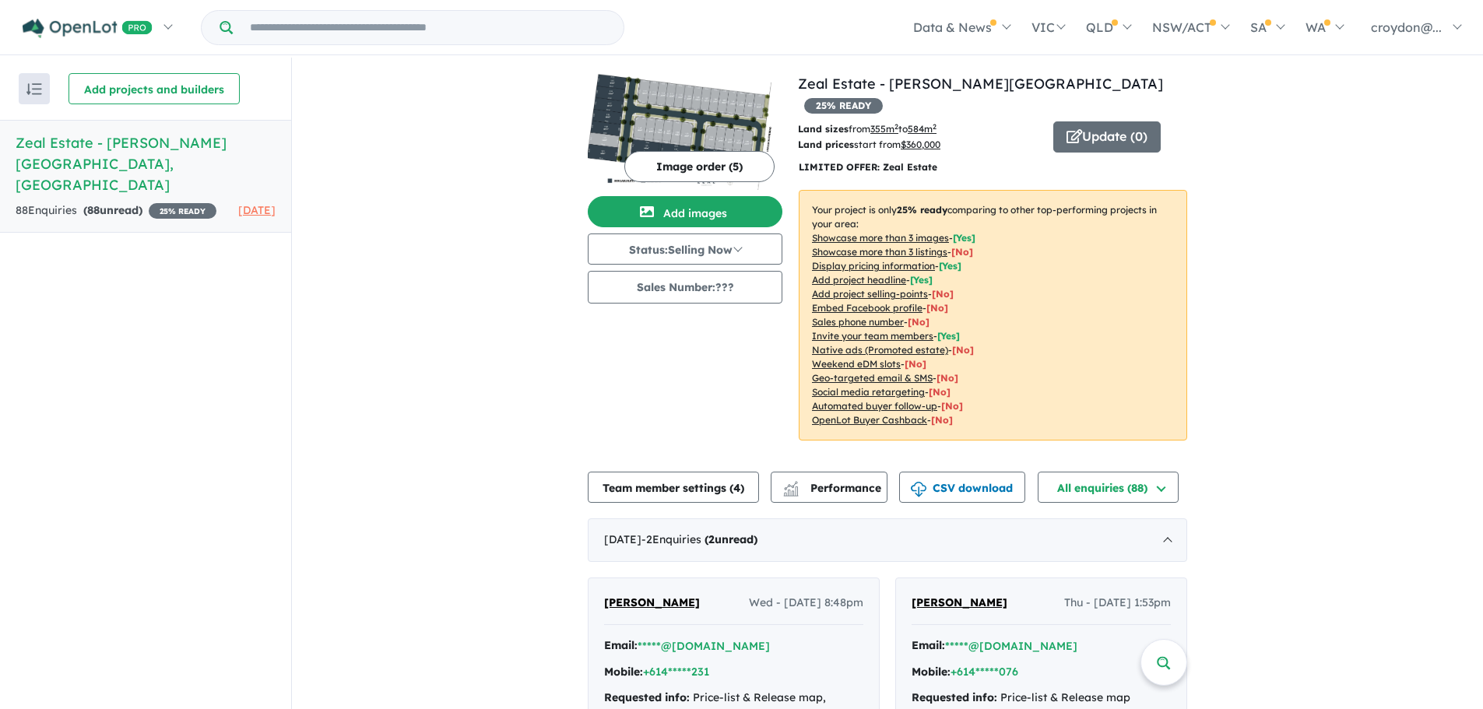
click at [309, 22] on input "Try estate name, suburb, builder or developer" at bounding box center [428, 27] width 385 height 33
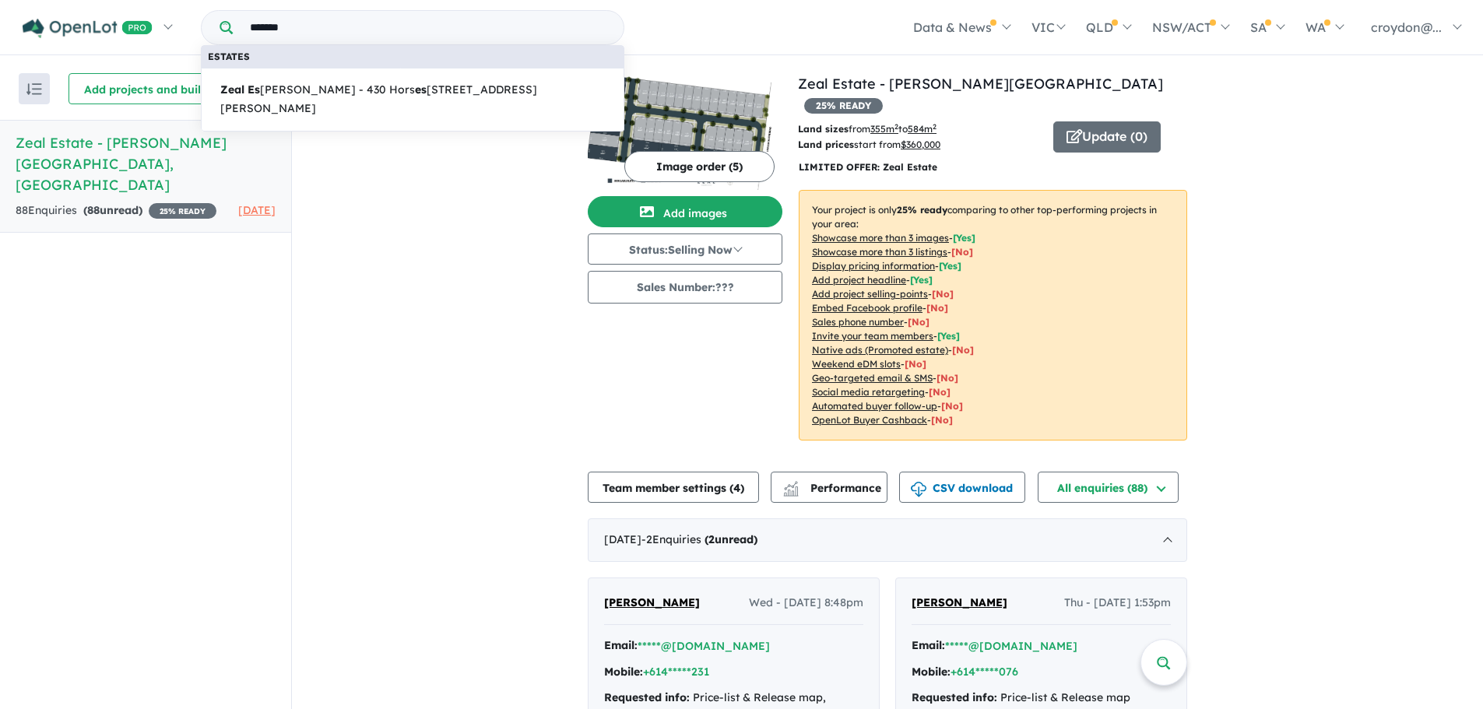
type input "*******"
click at [329, 90] on span "Zeal [PERSON_NAME] - [STREET_ADDRESS][PERSON_NAME]" at bounding box center [412, 99] width 385 height 37
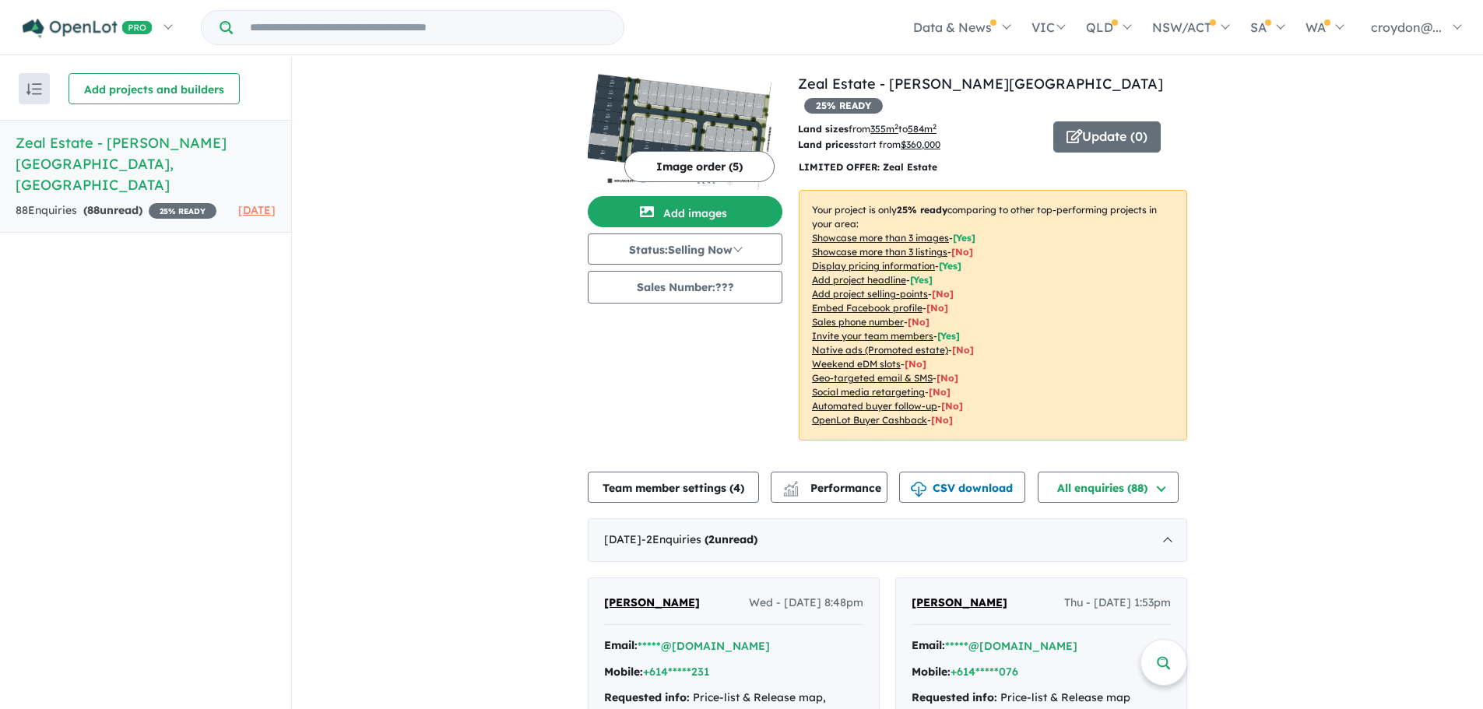
click at [964, 472] on button "CSV download" at bounding box center [962, 487] width 126 height 31
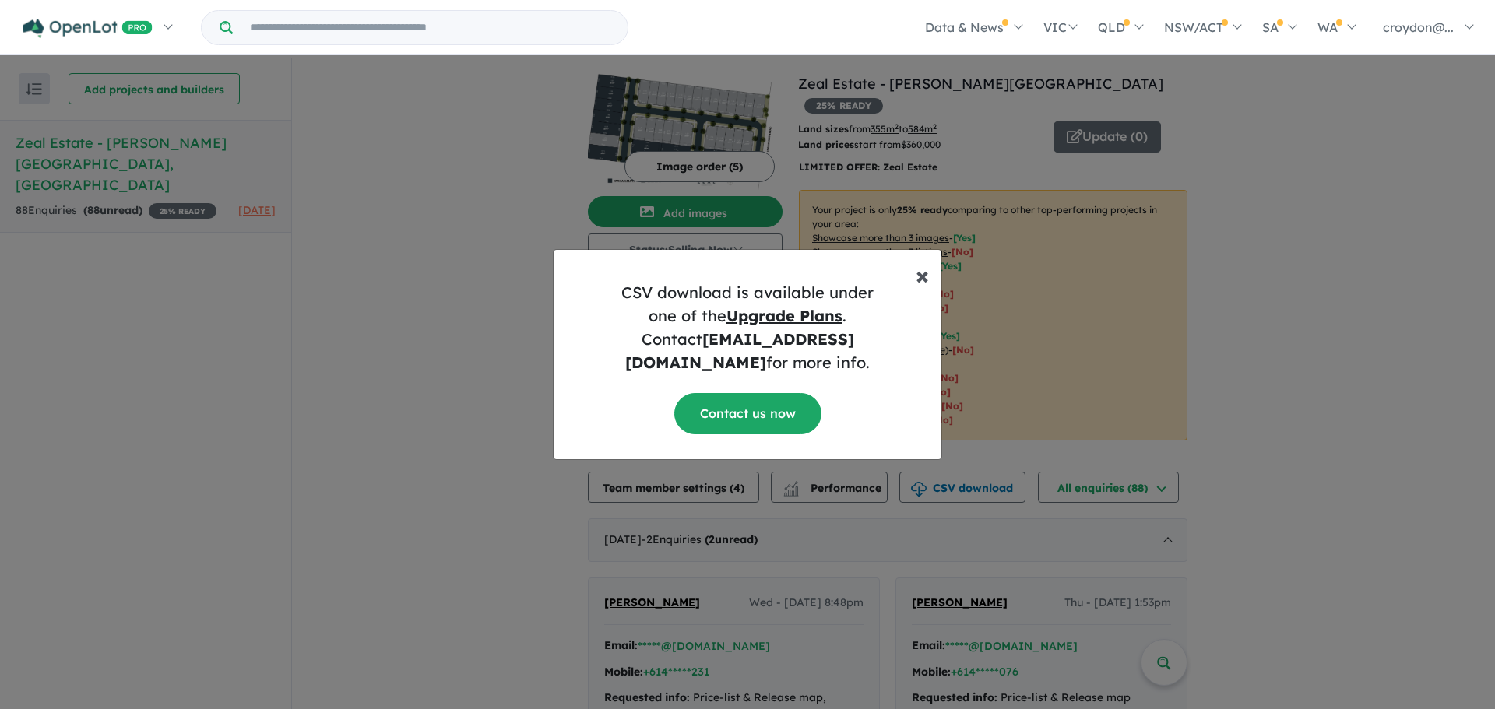
click at [926, 288] on span "×" at bounding box center [921, 274] width 13 height 31
